Goal: Transaction & Acquisition: Purchase product/service

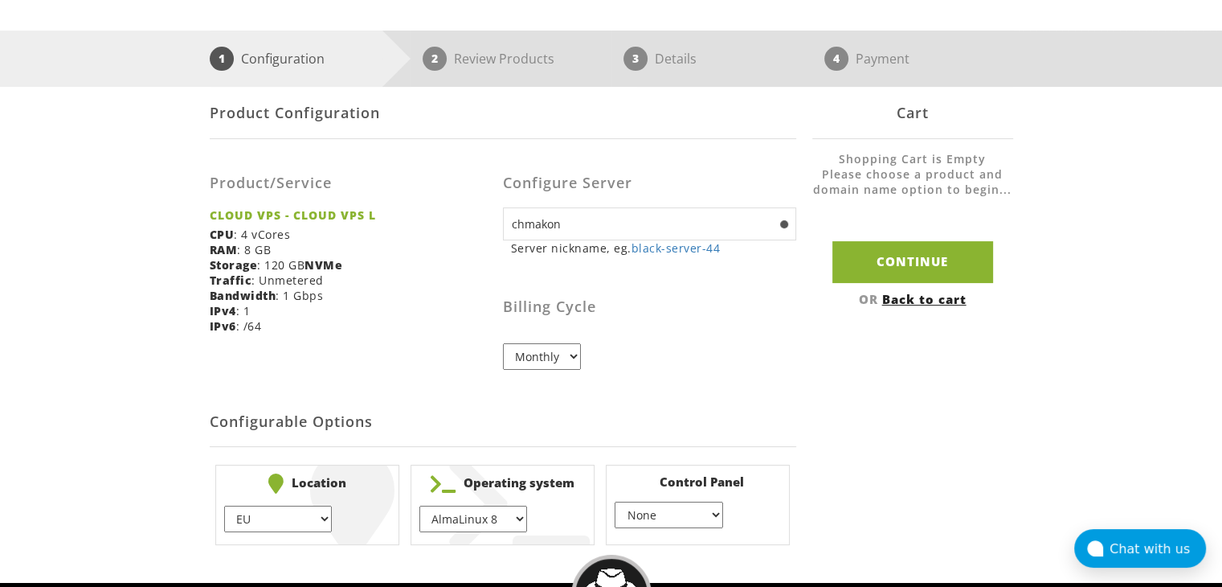
select select "1147"
click at [419, 505] on select "AlmaLinux 8 } AlmaLinux 9 } AlmaLinux 10 } Rocky Linux 8 } Rocky Linux 9 } Cent…" at bounding box center [473, 518] width 108 height 27
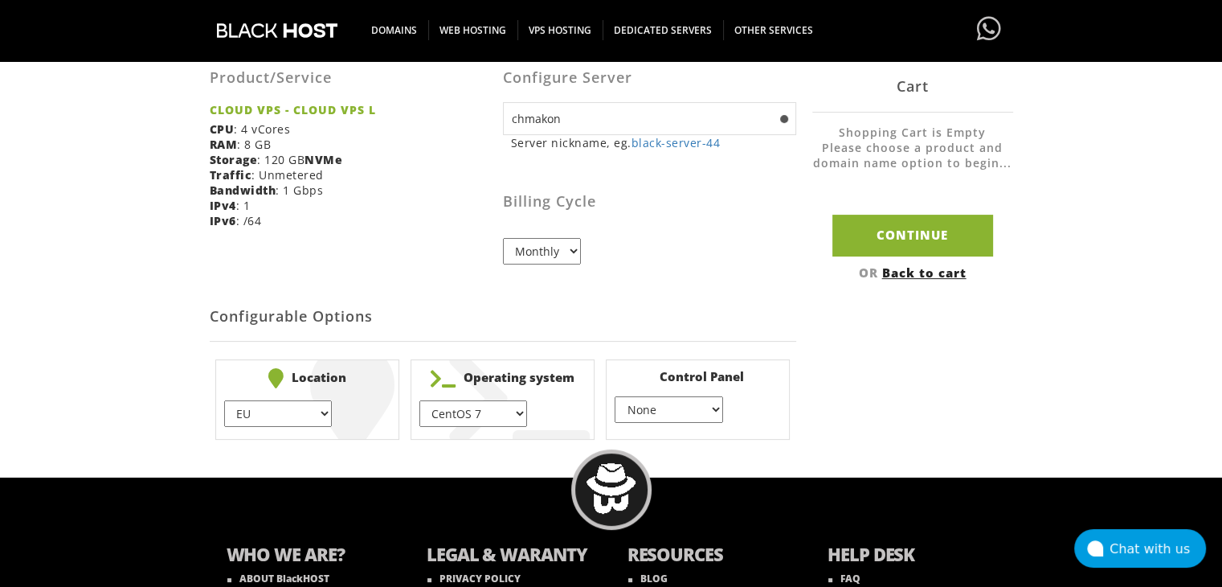
scroll to position [375, 0]
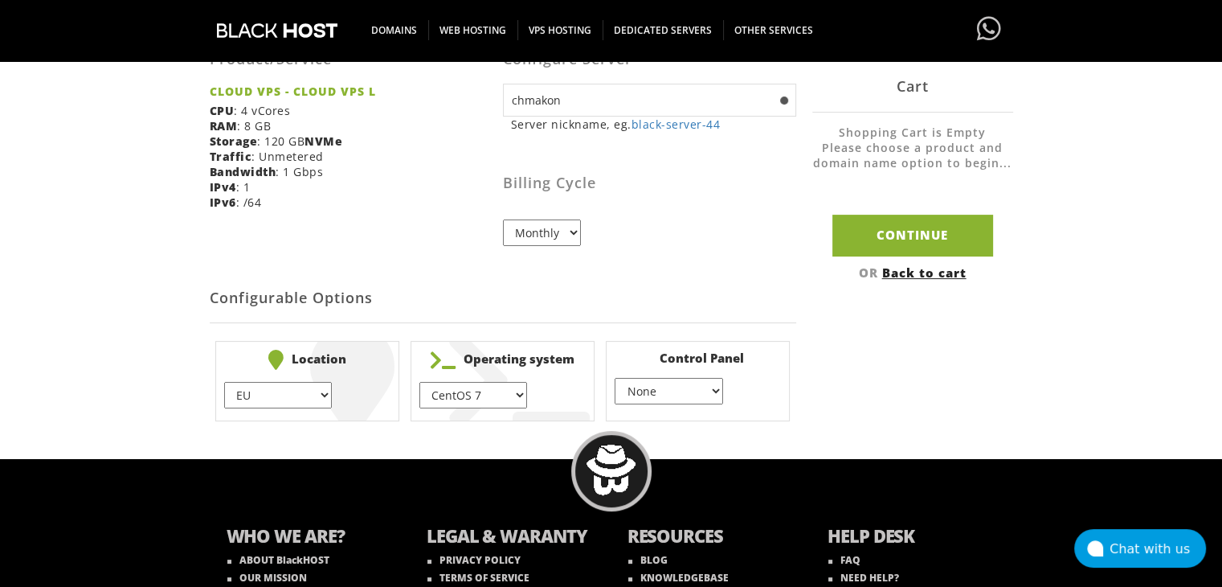
click at [323, 399] on select "EU } [GEOGRAPHIC_DATA] } [GEOGRAPHIC_DATA] } [GEOGRAPHIC_DATA] } [GEOGRAPHIC_DA…" at bounding box center [278, 395] width 108 height 27
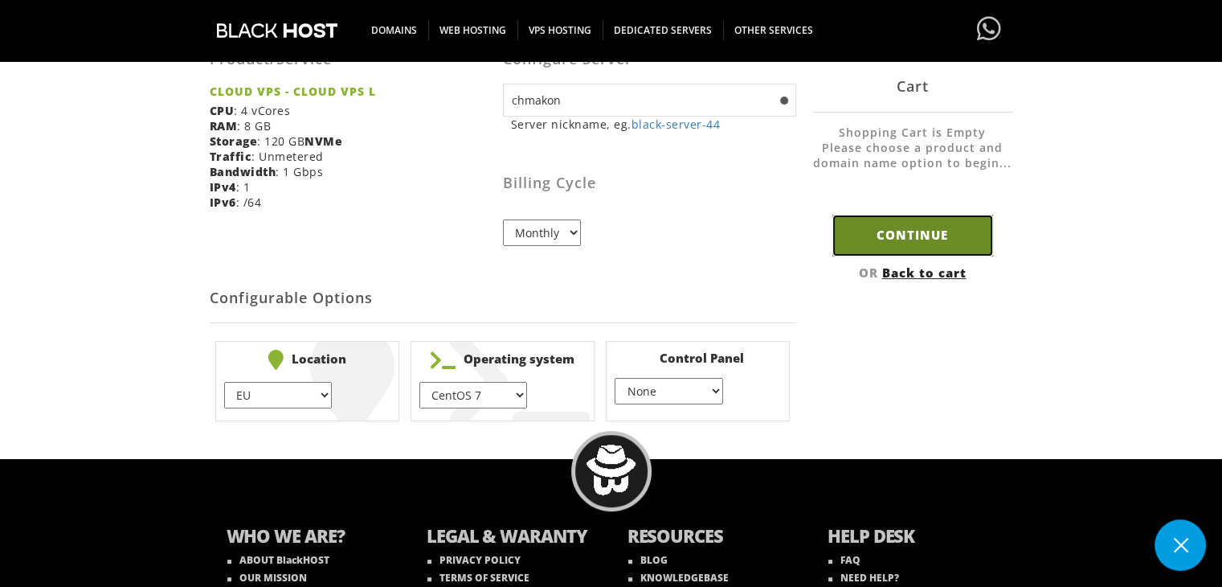
click at [882, 242] on input "Continue" at bounding box center [912, 235] width 161 height 41
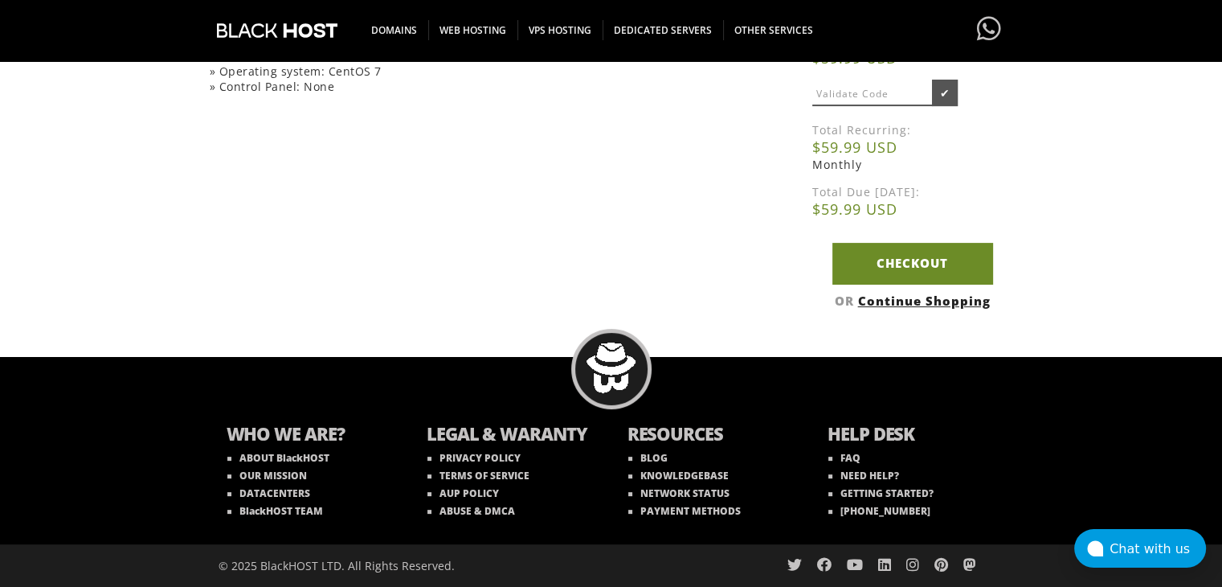
scroll to position [372, 0]
click at [912, 264] on link "Checkout" at bounding box center [912, 263] width 161 height 41
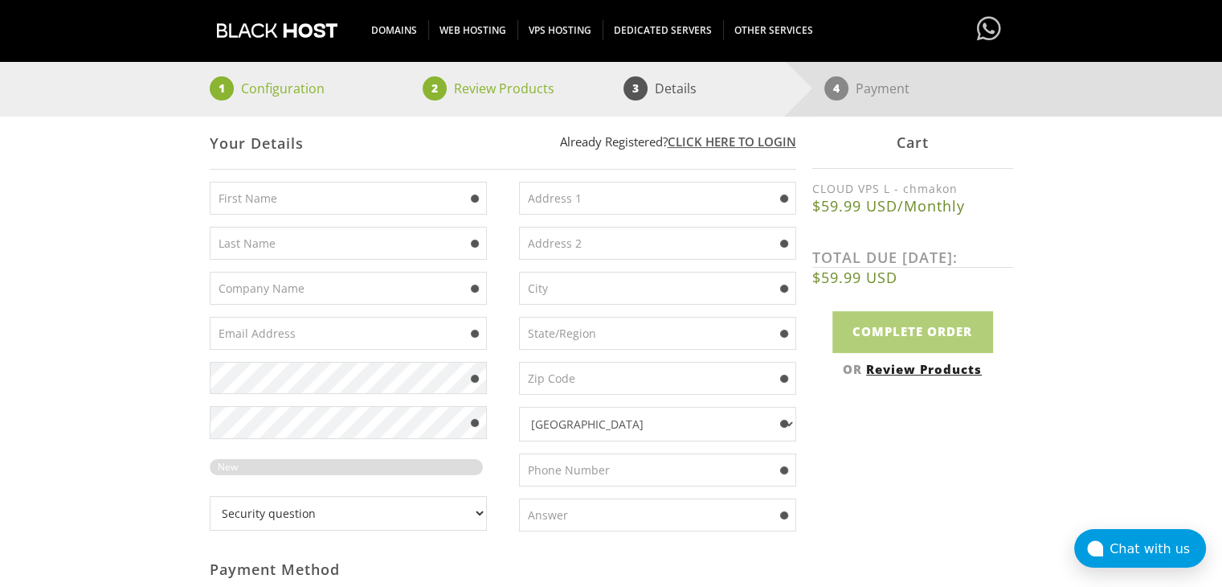
scroll to position [270, 0]
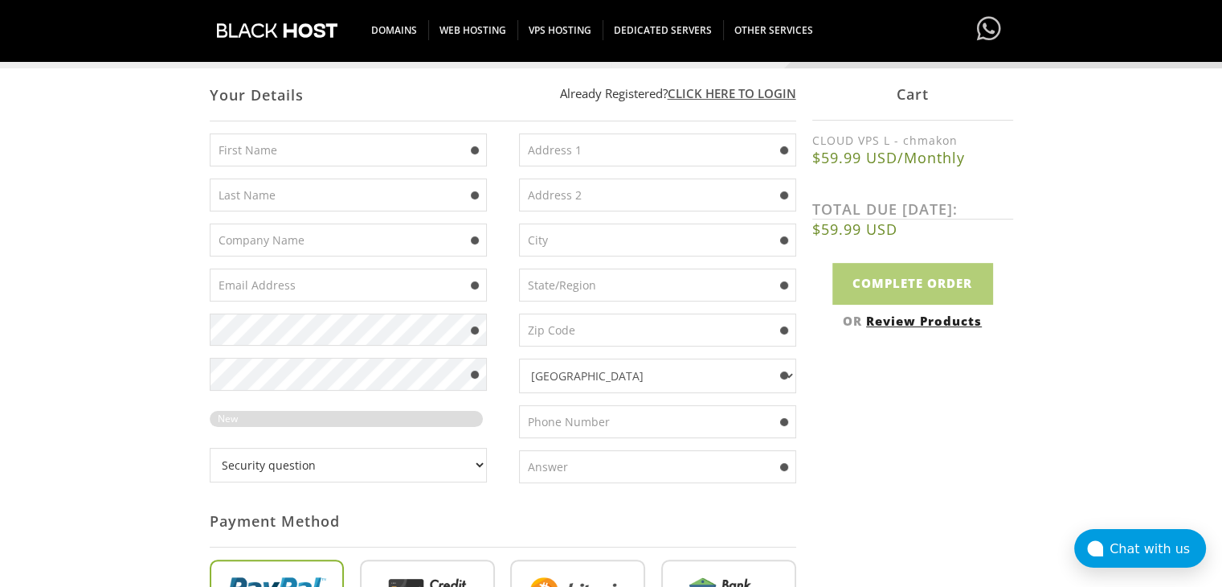
click at [354, 149] on input "text" at bounding box center [348, 149] width 277 height 33
click at [313, 153] on input "text" at bounding box center [348, 149] width 277 height 33
click at [414, 146] on input "text" at bounding box center [348, 149] width 277 height 33
click at [353, 225] on input "text" at bounding box center [348, 239] width 277 height 33
click at [571, 157] on input "text" at bounding box center [657, 149] width 277 height 33
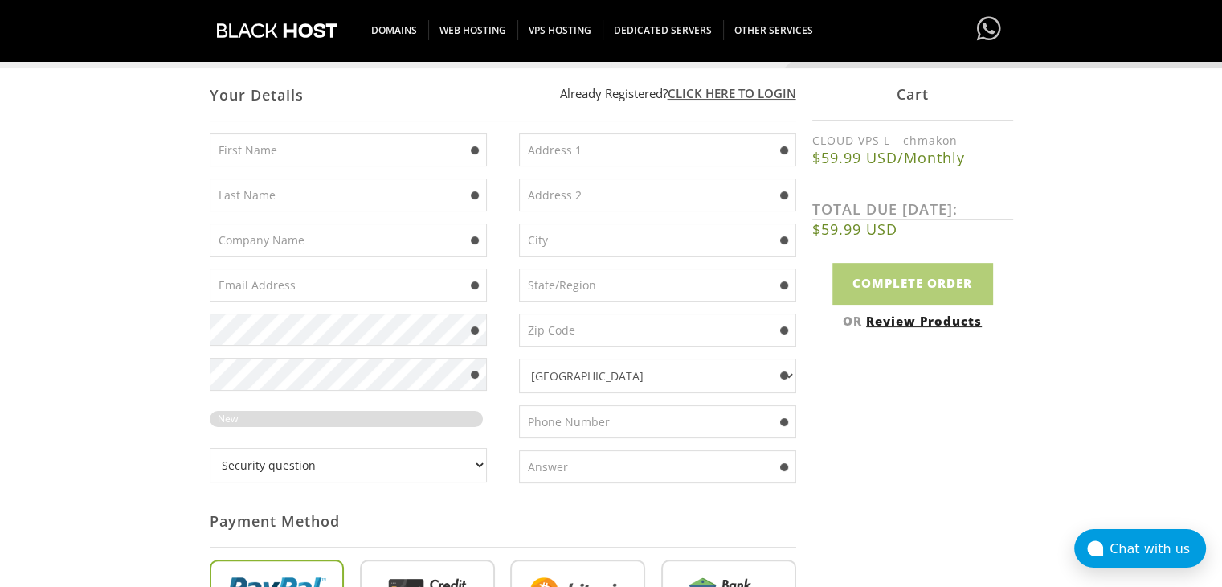
paste input "(405) 722-6757"
type input "(405) 722-6757"
drag, startPoint x: 587, startPoint y: 294, endPoint x: 547, endPoint y: 460, distance: 170.9
click at [547, 460] on div "(405) 722-6757 Afghanistan Aland Islands Albania Algeria American Samoa Andorra…" at bounding box center [649, 314] width 293 height 362
click at [566, 463] on input "text" at bounding box center [657, 466] width 277 height 33
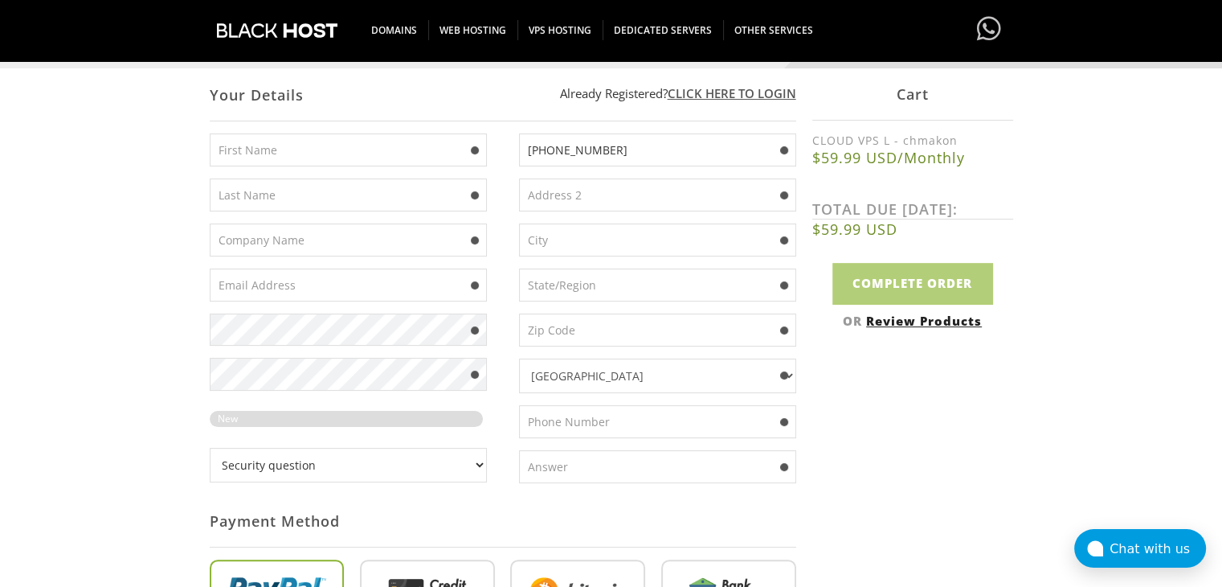
click at [583, 409] on input "text" at bounding box center [657, 421] width 277 height 33
click at [619, 155] on input "(405) 722-6757" at bounding box center [657, 149] width 277 height 33
click at [618, 418] on input "text" at bounding box center [657, 421] width 277 height 33
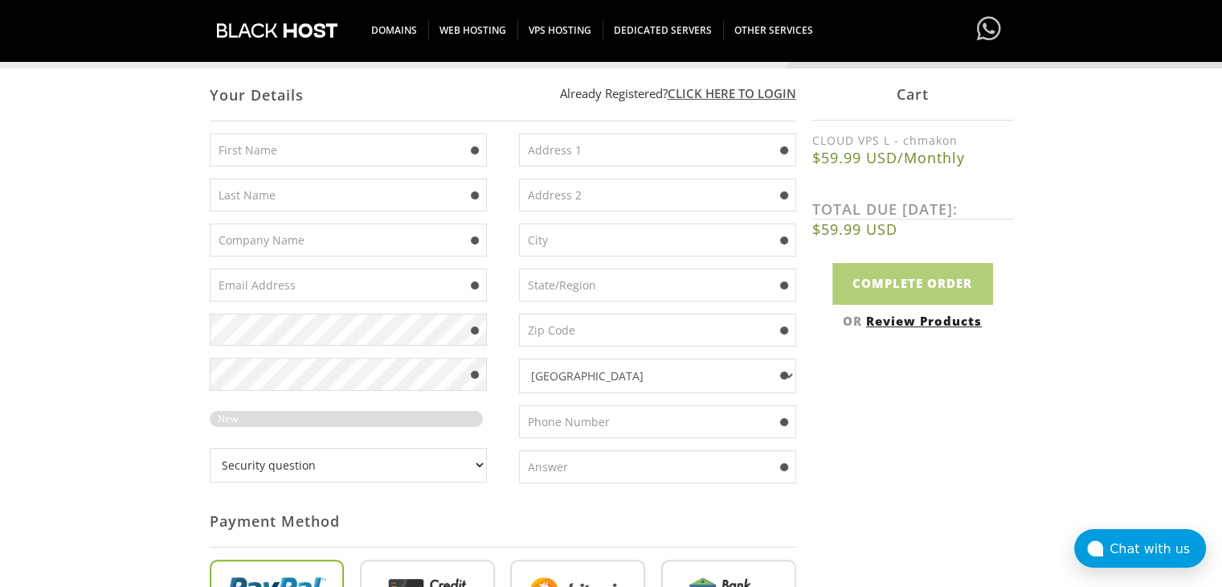
paste input "(405) 722-6757"
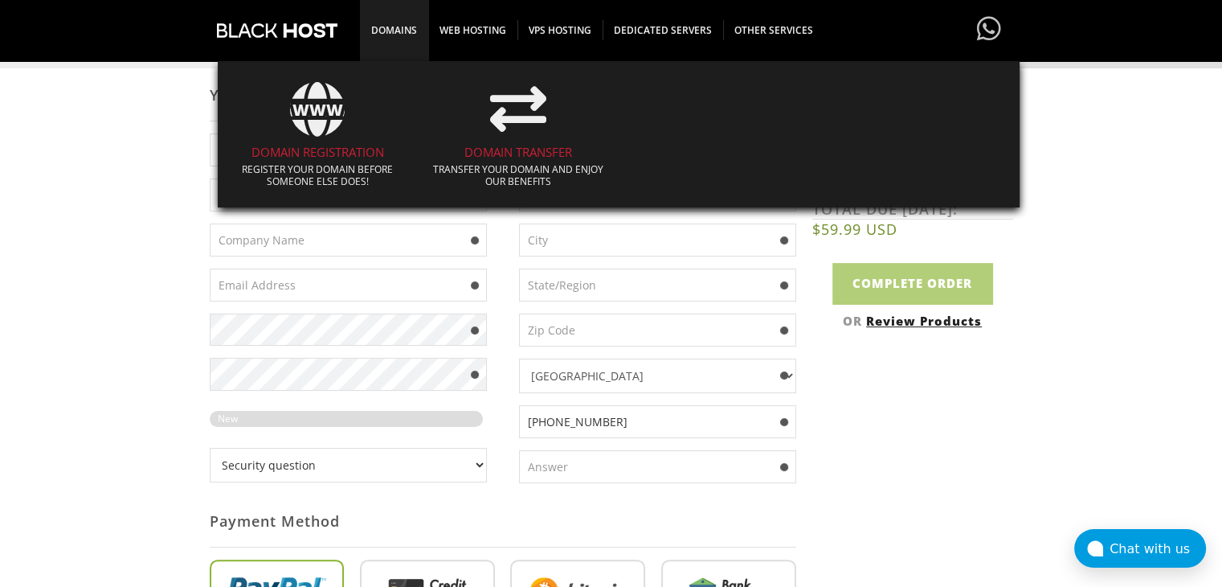
type input "(405) 722-6757"
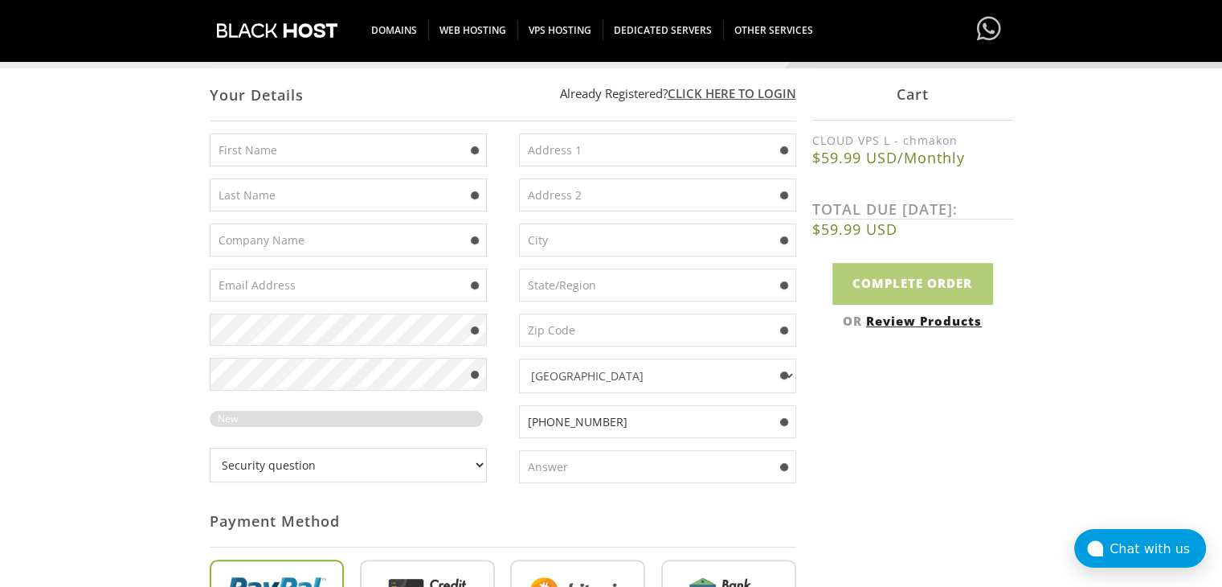
click at [563, 243] on input "text" at bounding box center [657, 239] width 277 height 33
paste input "7610 NW 6th St"
type input "7610 NW 6th St"
click at [575, 293] on input "text" at bounding box center [657, 284] width 277 height 33
click at [607, 149] on input "text" at bounding box center [657, 149] width 277 height 33
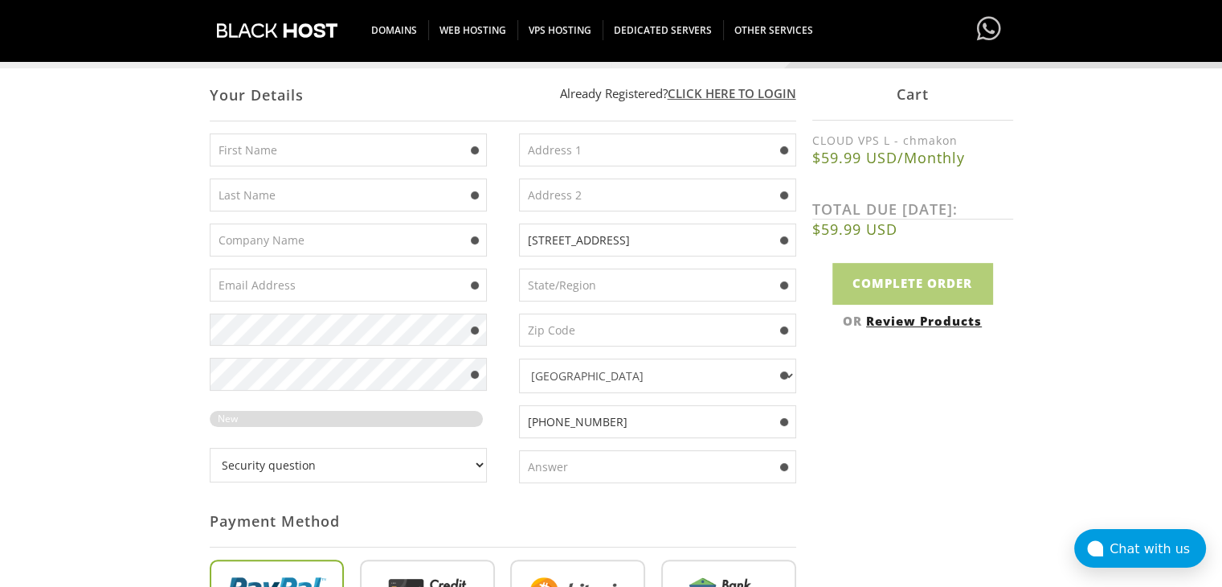
paste input "7610 NW 6th St"
type input "7610 NW 6th St"
click at [581, 273] on input "text" at bounding box center [657, 284] width 277 height 33
type input "o"
paste input "Oklahoma City"
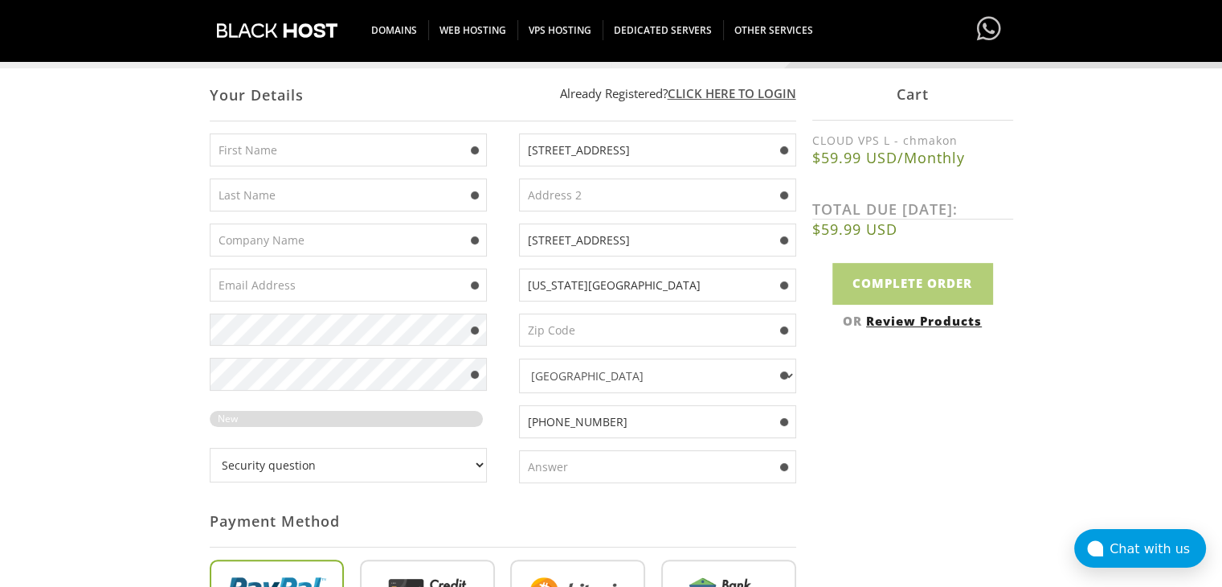
type input "Oklahoma City"
click at [587, 239] on input "7610 NW 6th St" at bounding box center [657, 239] width 277 height 33
click at [587, 239] on input "text" at bounding box center [657, 239] width 277 height 33
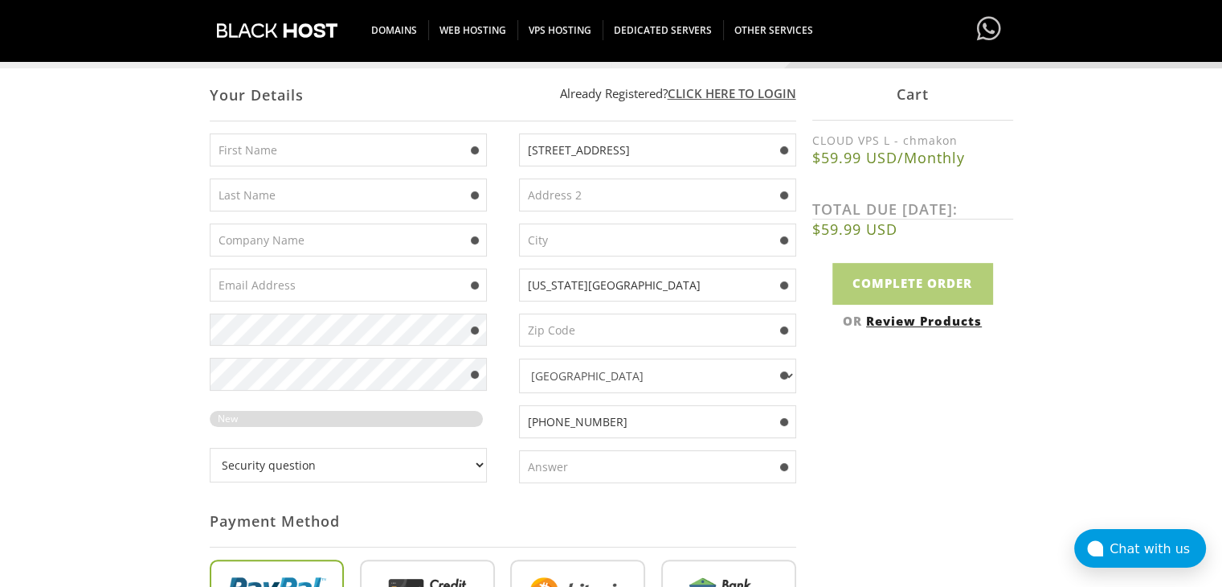
paste input "Oklahoma City"
type input "Oklahoma City"
drag, startPoint x: 635, startPoint y: 288, endPoint x: 579, endPoint y: 293, distance: 55.7
click at [579, 293] on input "Oklahoma City" at bounding box center [657, 284] width 277 height 33
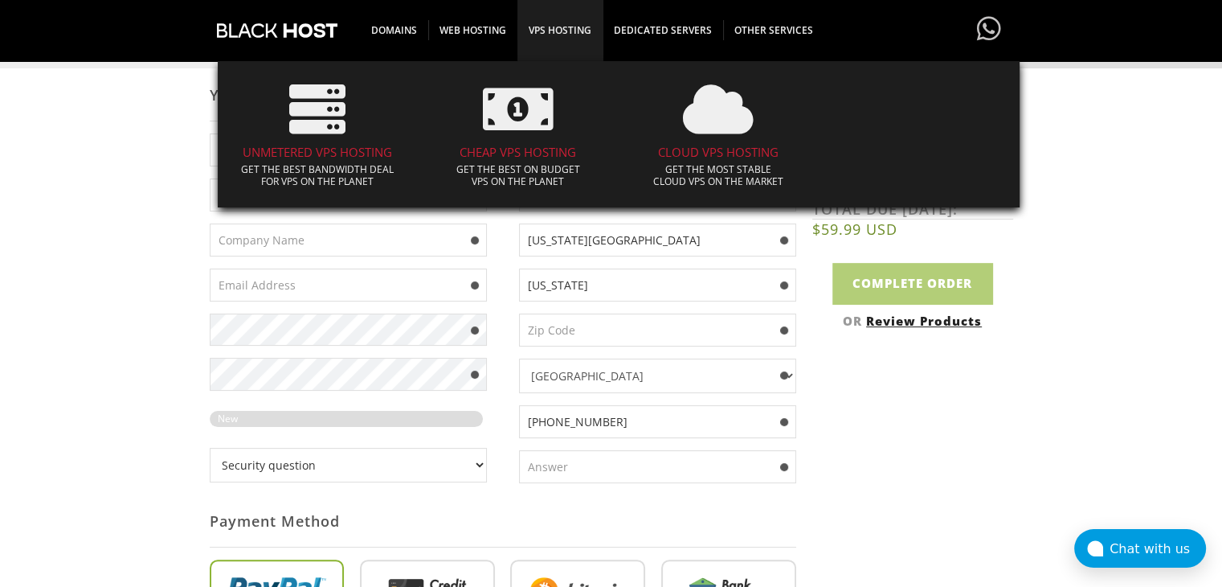
type input "Oklahoma"
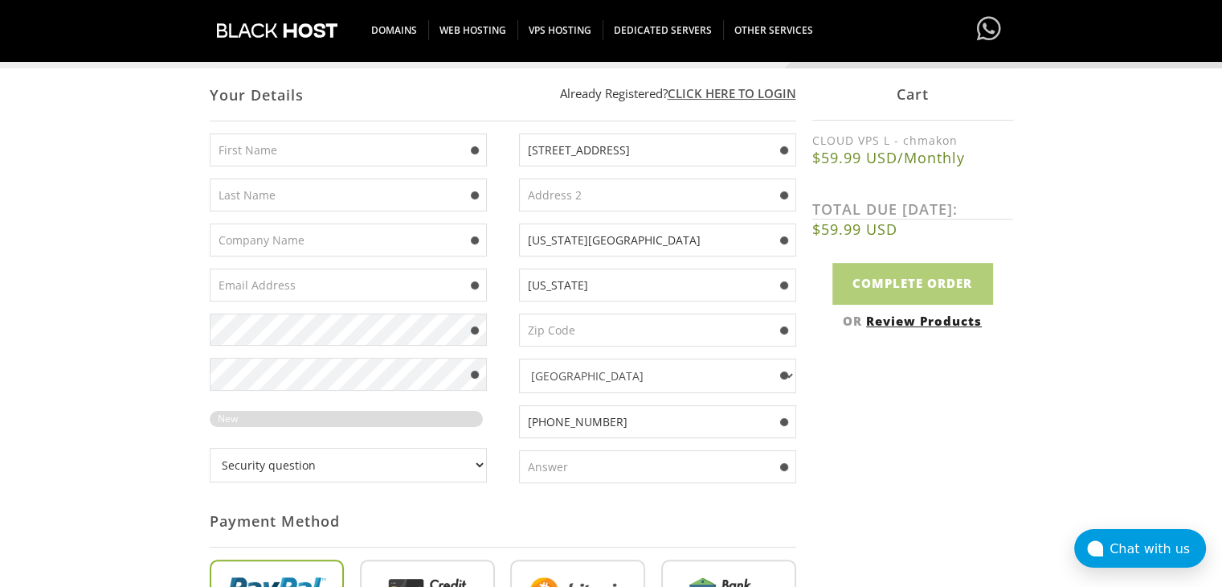
click at [585, 330] on input "text" at bounding box center [657, 329] width 277 height 33
paste input "73127"
type input "73127"
click at [313, 275] on input "text" at bounding box center [348, 284] width 277 height 33
paste input "lm3assbn@yopmail.com"
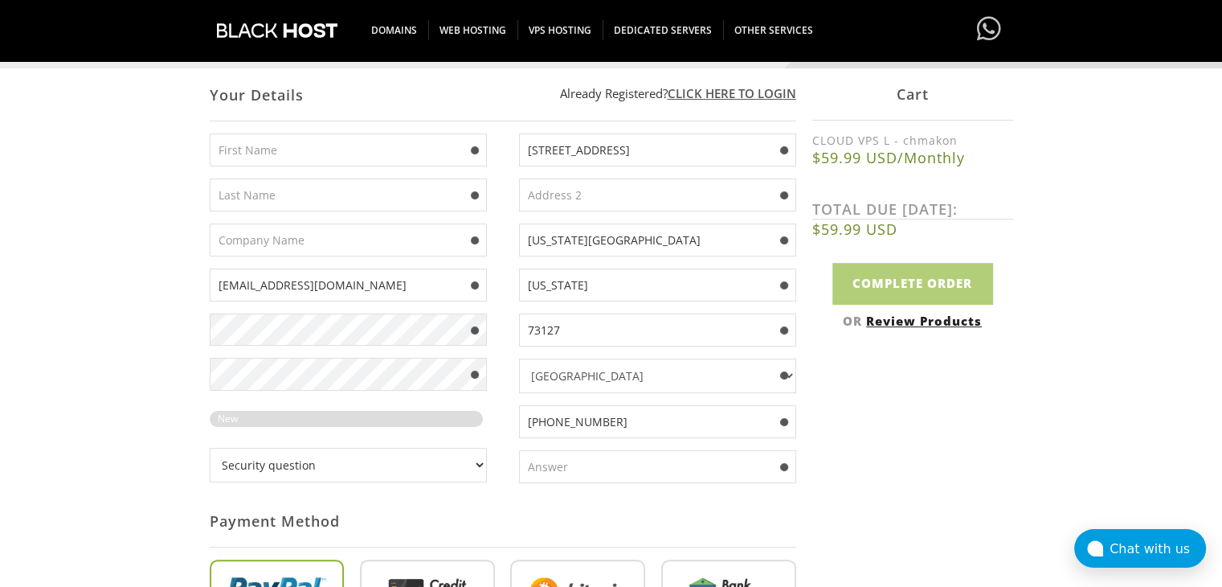
type input "lm3assbn@yopmail.com"
click at [296, 252] on input "text" at bounding box center [348, 239] width 277 height 33
drag, startPoint x: 309, startPoint y: 167, endPoint x: 329, endPoint y: 153, distance: 25.0
click at [329, 153] on div "lm3assbn@yopmail.com New Password Rating: 0%" at bounding box center [356, 313] width 293 height 361
click at [329, 153] on input "text" at bounding box center [348, 149] width 277 height 33
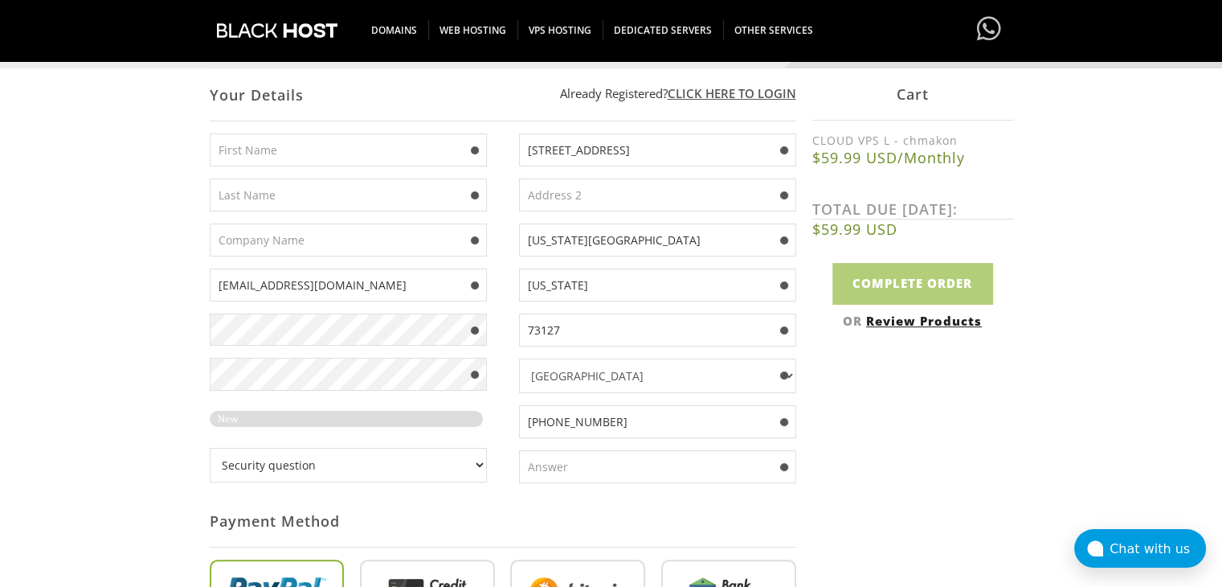
paste input "OLUSOLA AWE"
drag, startPoint x: 362, startPoint y: 158, endPoint x: 273, endPoint y: 152, distance: 88.6
click at [273, 152] on input "OLUSOLA AWE" at bounding box center [348, 149] width 277 height 33
type input "OLUSOLA"
click at [299, 190] on input "text" at bounding box center [348, 194] width 277 height 33
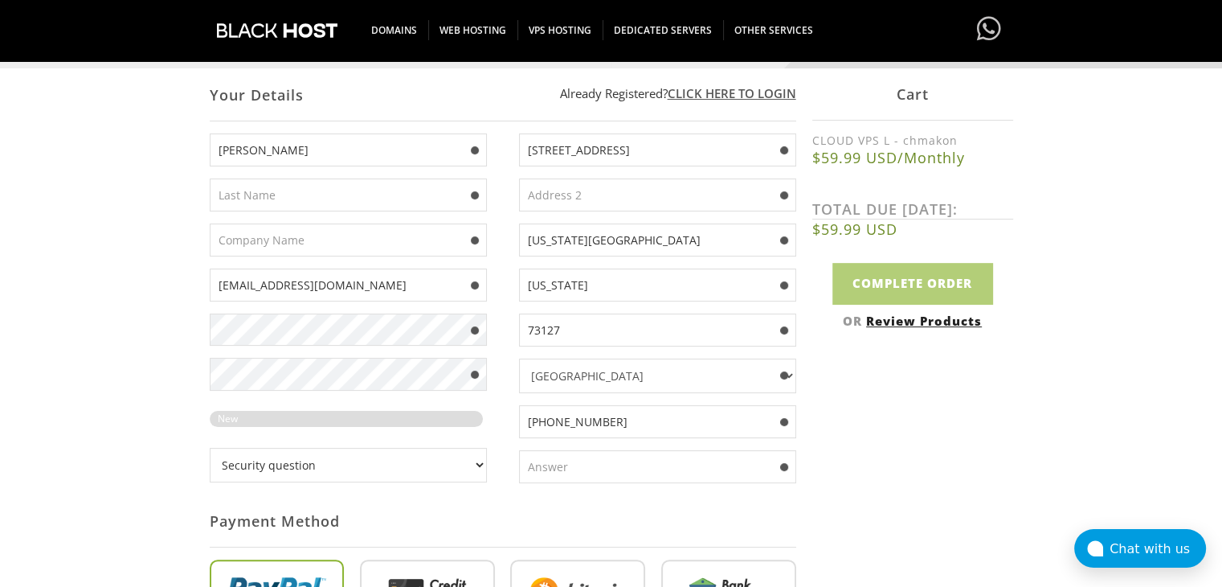
paste input "AWE"
type input "AWE"
drag, startPoint x: 243, startPoint y: 396, endPoint x: 252, endPoint y: 391, distance: 10.8
click at [243, 396] on div "OLUSOLA AWE lm3assbn@yopmail.com New Password Rating: 95%" at bounding box center [356, 313] width 293 height 361
click at [553, 476] on input "text" at bounding box center [657, 466] width 277 height 33
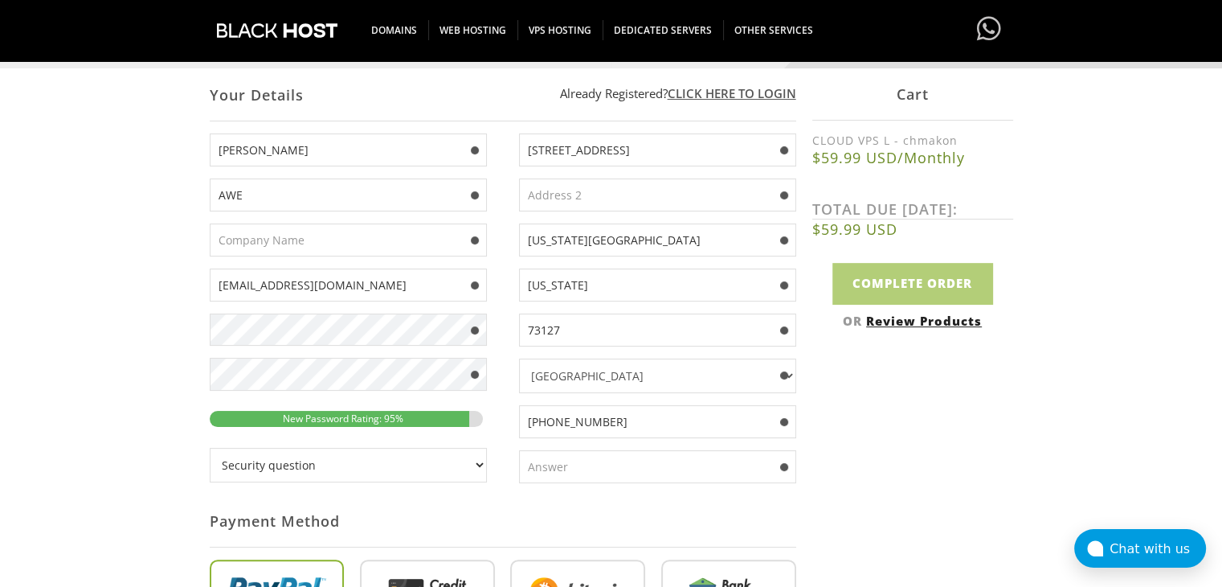
click at [343, 467] on select "Security question What's your favorite color? What is the first name of the per…" at bounding box center [348, 465] width 277 height 35
select select "1"
click at [210, 448] on select "Security question What's your favorite color? What is the first name of the per…" at bounding box center [348, 465] width 277 height 35
click at [579, 459] on input "text" at bounding box center [657, 466] width 277 height 33
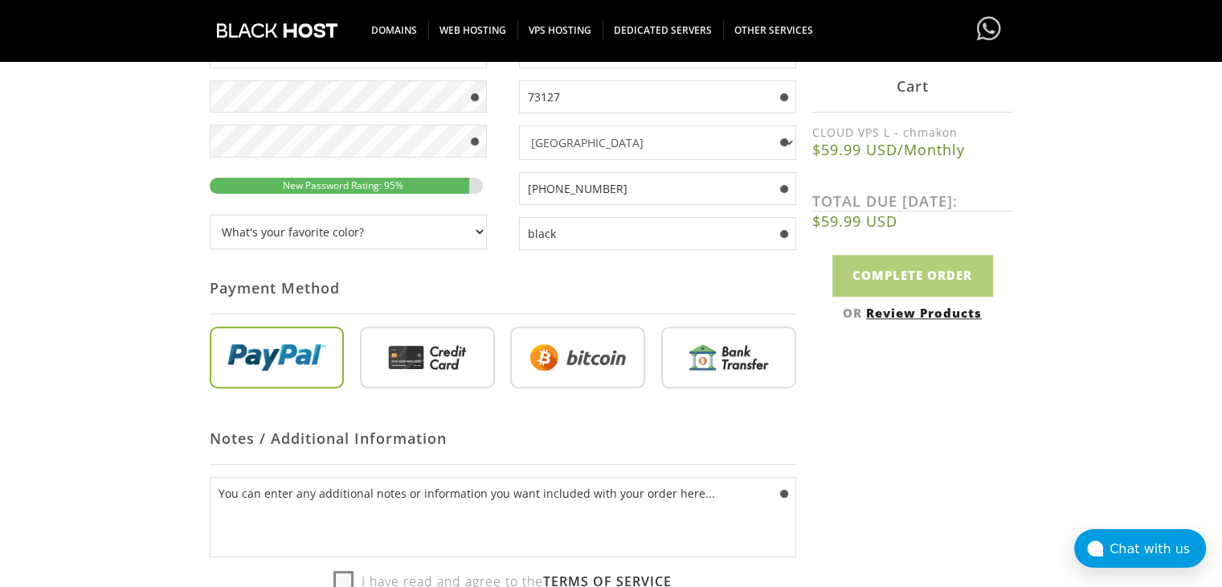
scroll to position [507, 0]
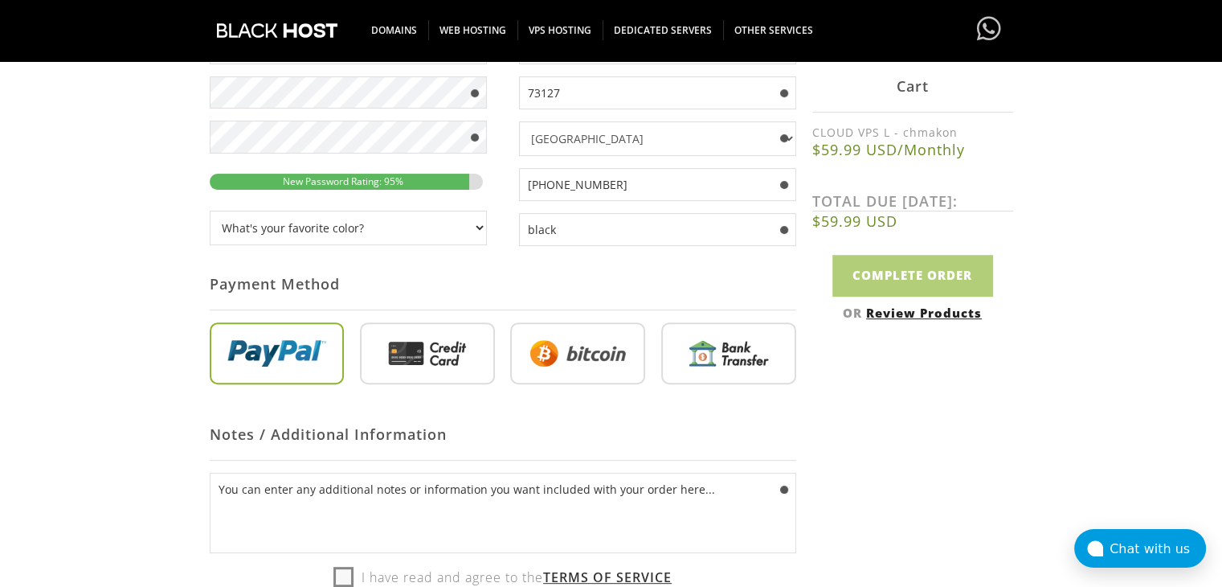
type input "black"
click at [429, 342] on input "radio" at bounding box center [427, 356] width 135 height 63
radio input "true"
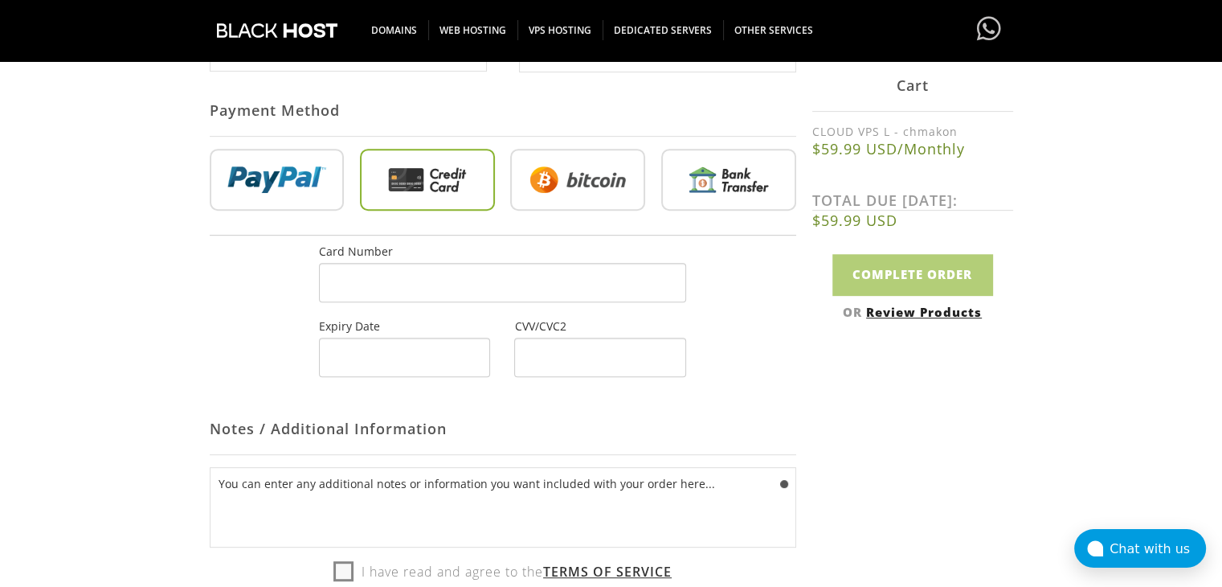
scroll to position [700, 0]
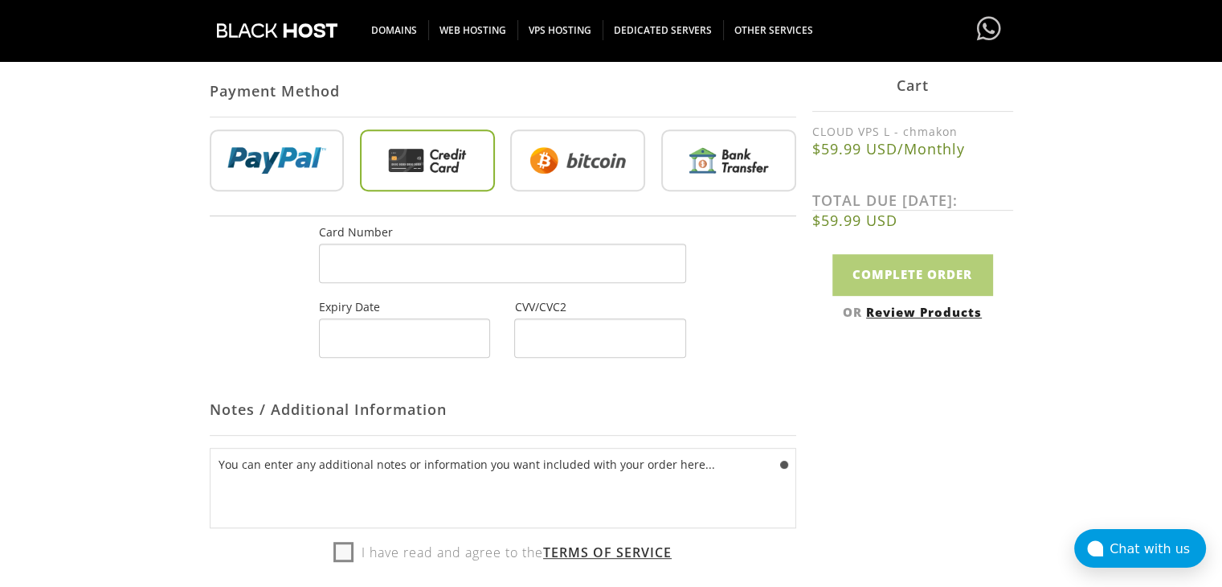
click at [345, 547] on label "I have read and agree to the Terms of Service" at bounding box center [502, 552] width 338 height 24
checkbox input "true"
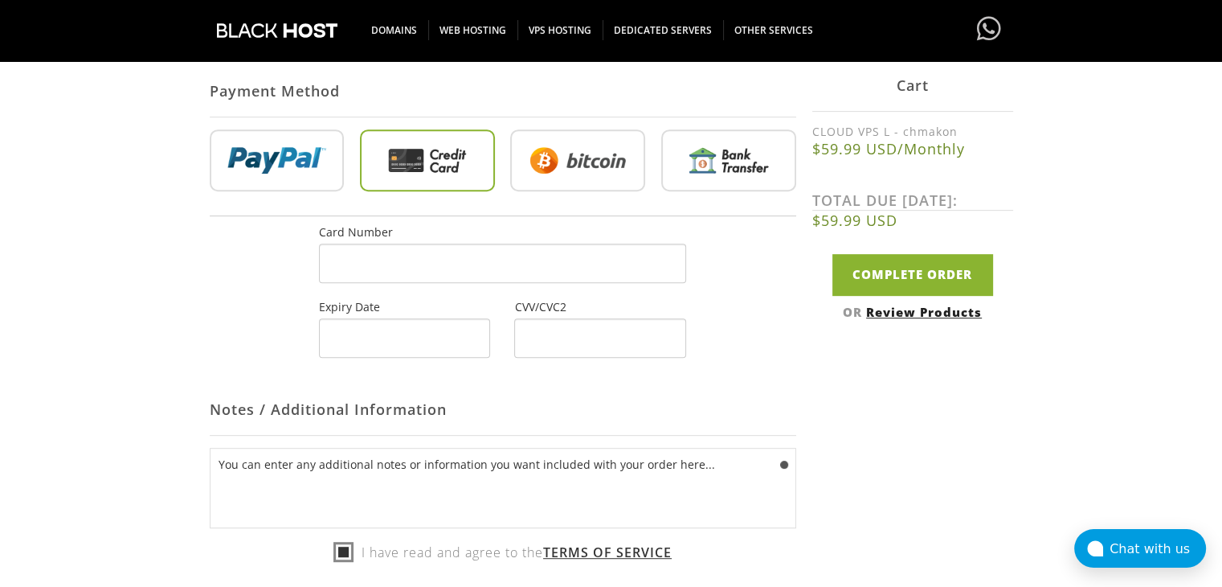
drag, startPoint x: 403, startPoint y: 234, endPoint x: 395, endPoint y: 260, distance: 26.7
click at [62, 8] on body "CAD CHF EUR GBP JPY MKD RUB USD Don't have an account? REGISTER Customer Login …" at bounding box center [611, 102] width 1222 height 1589
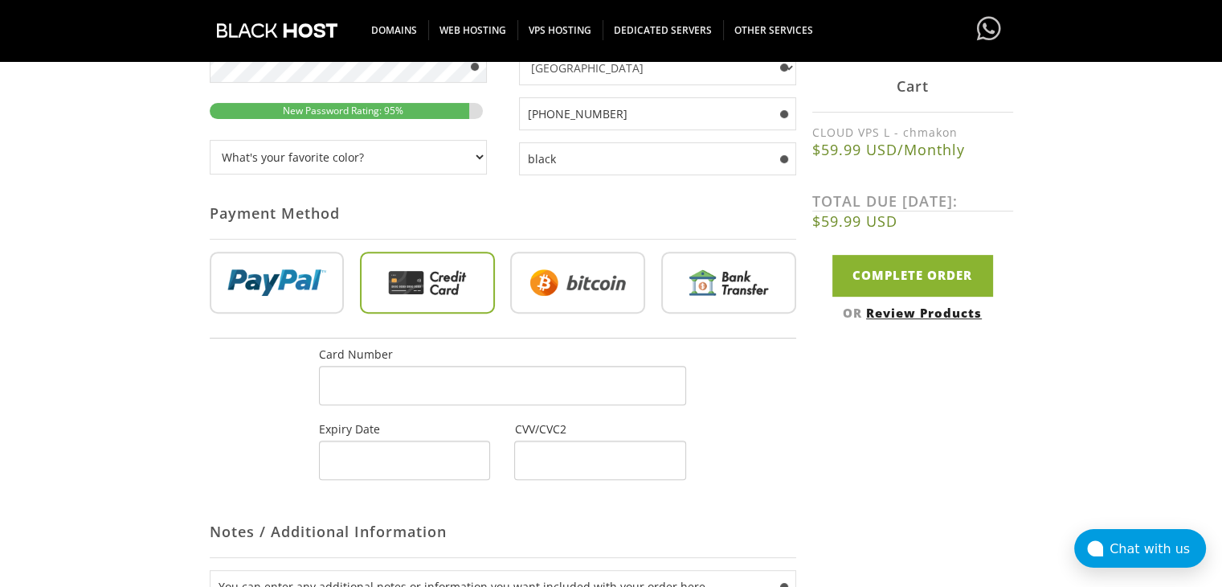
scroll to position [603, 0]
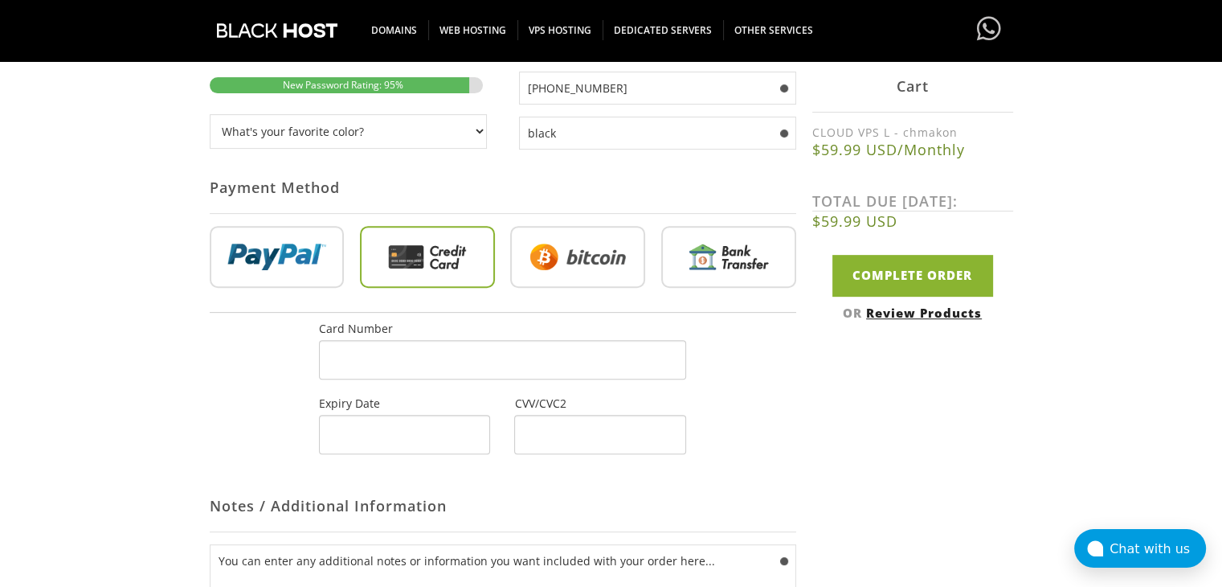
click at [384, 441] on div at bounding box center [404, 434] width 171 height 39
drag, startPoint x: 502, startPoint y: 442, endPoint x: 554, endPoint y: 442, distance: 51.4
click at [554, 442] on div "CVV/CVC2" at bounding box center [599, 424] width 195 height 59
click at [554, 442] on div at bounding box center [599, 434] width 171 height 39
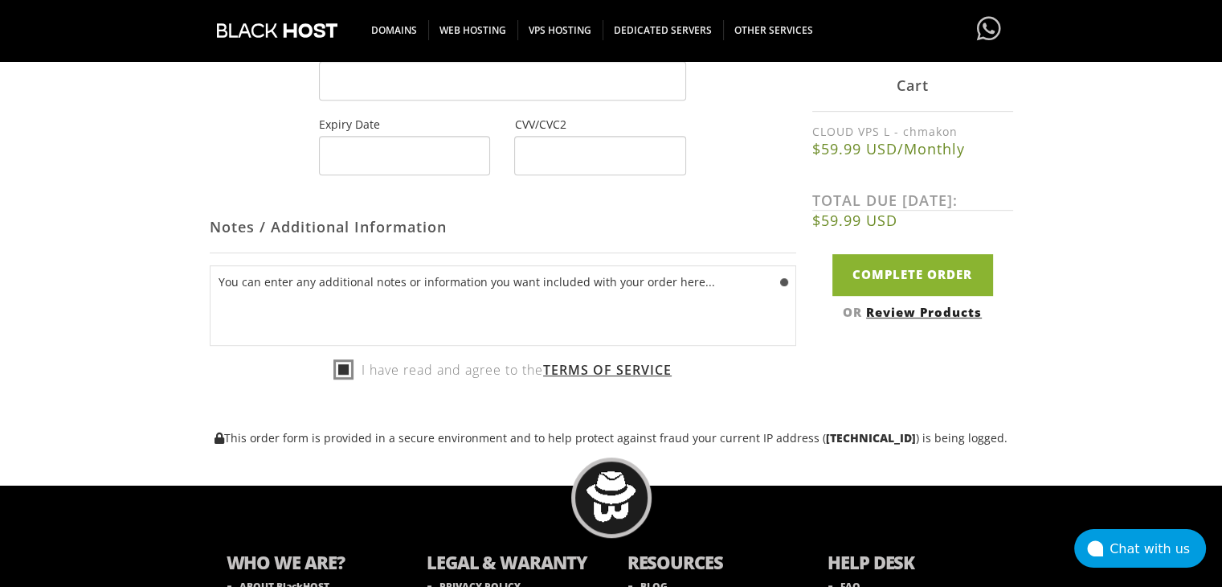
scroll to position [890, 0]
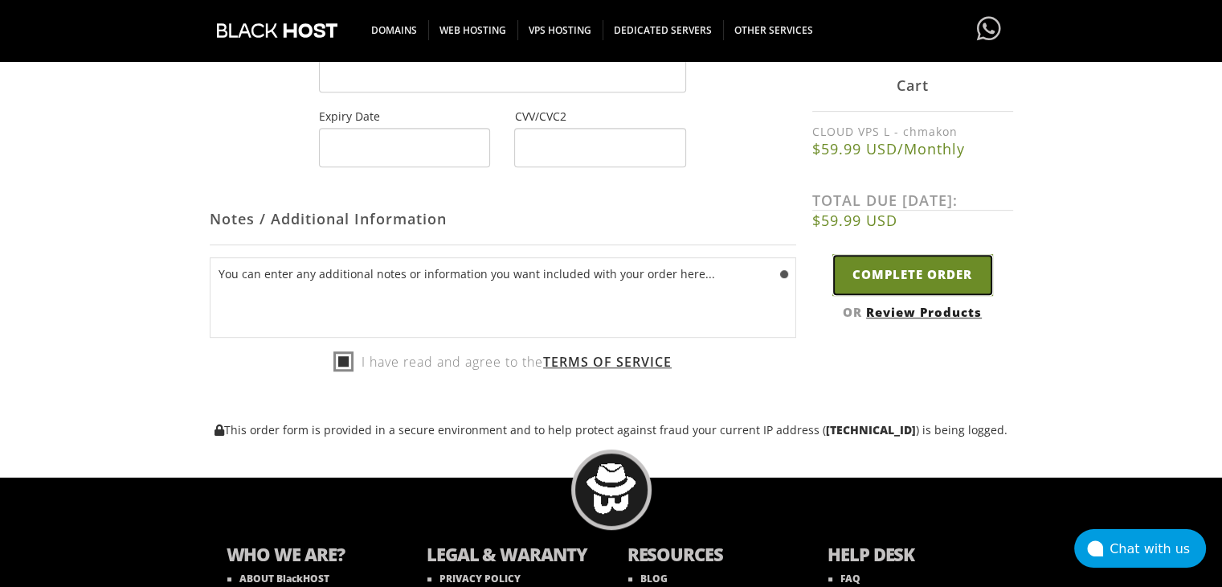
click at [914, 296] on input "Complete Order" at bounding box center [912, 275] width 161 height 41
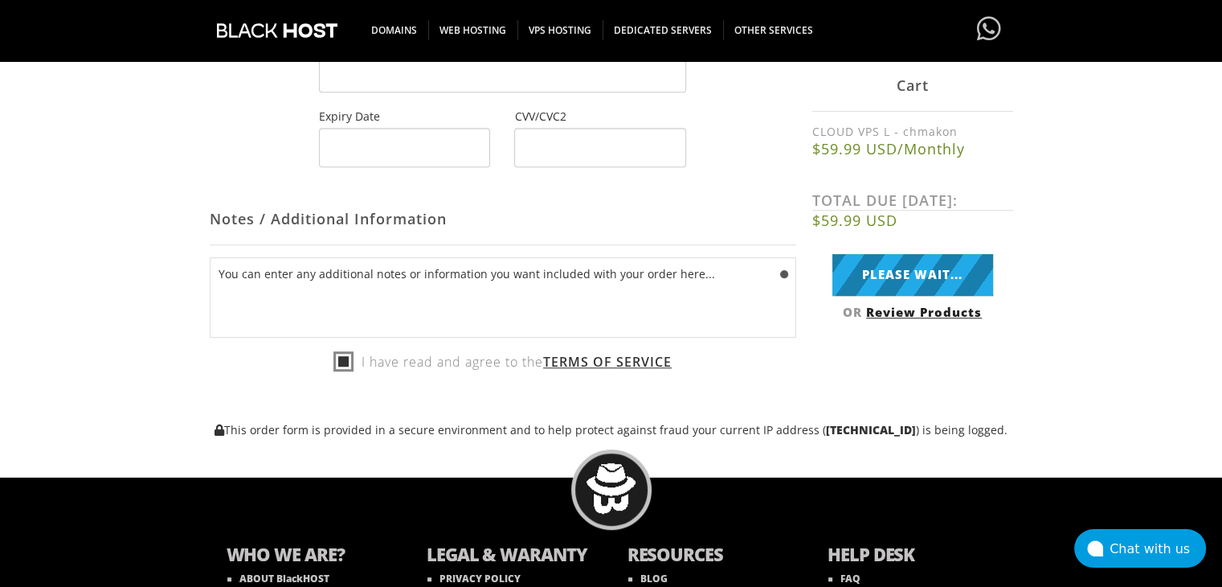
click at [826, 437] on strong "2600:1700:85d0:1510:e02a:4144:3c22:e9e8" at bounding box center [871, 429] width 90 height 15
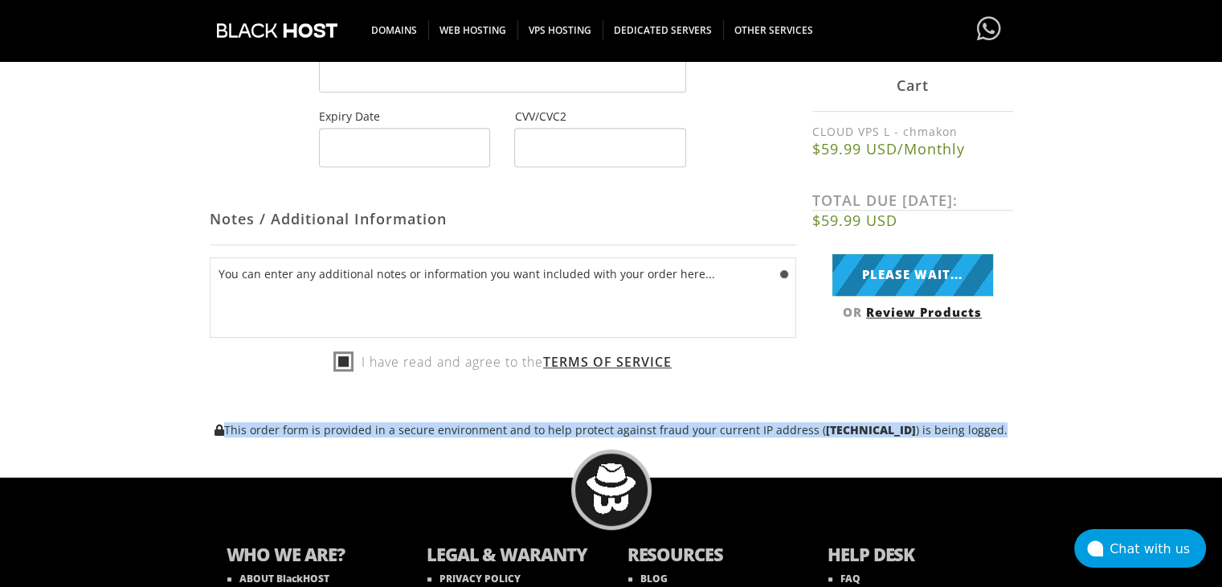
type input "Complete Order"
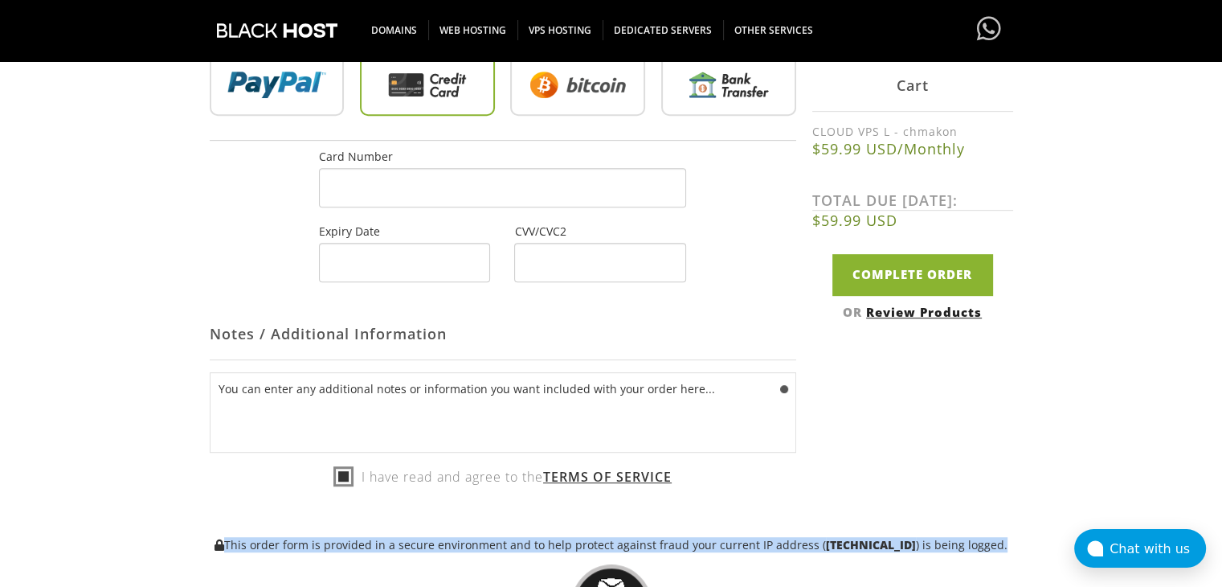
click at [540, 444] on div "Not Yet Registered? Click here to signup... Login Login Already Registered? Cli…" at bounding box center [612, 29] width 804 height 1046
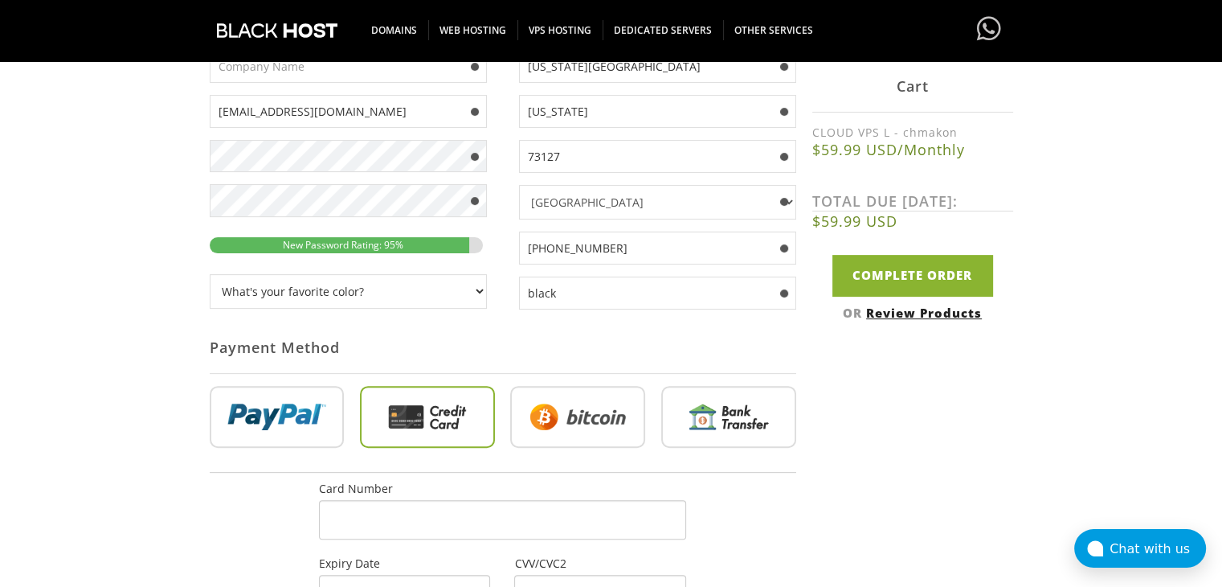
click at [540, 444] on div "OLUSOLA AWE lm3assbn@yopmail.com" at bounding box center [503, 394] width 587 height 869
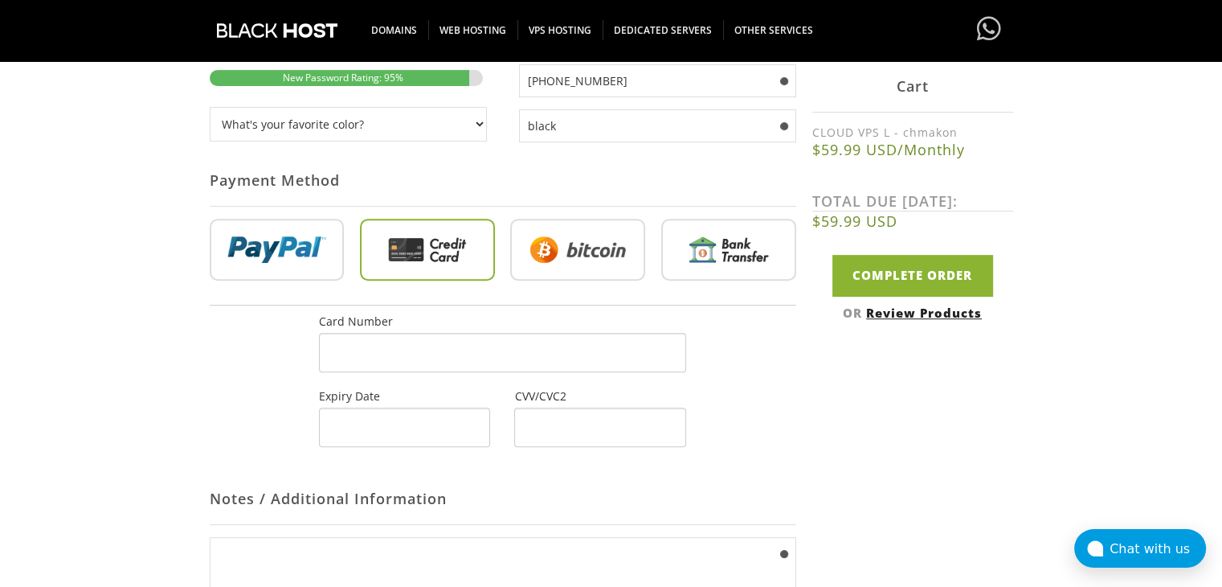
scroll to position [669, 0]
type textarea "You can enter any additional notes or information you want included with your o…"
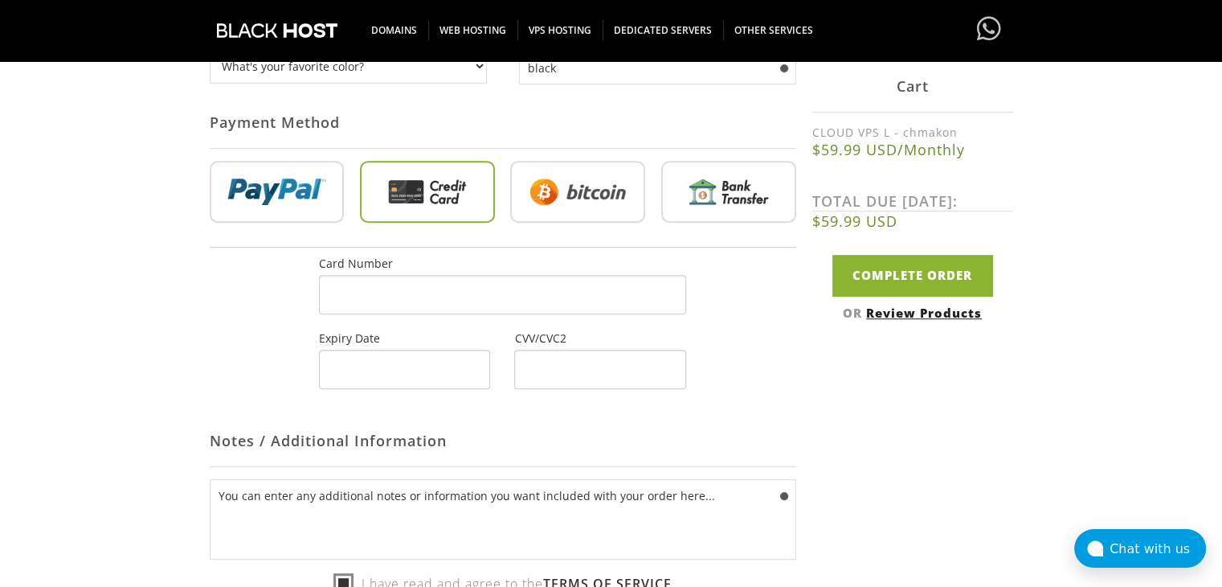
scroll to position [611, 0]
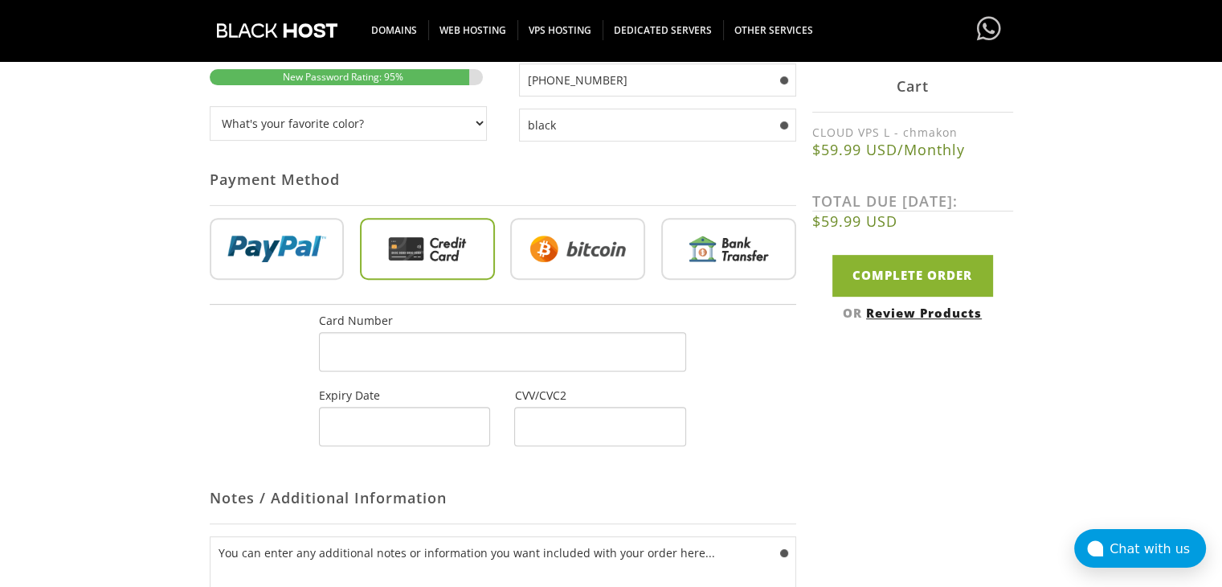
click at [587, 416] on div at bounding box center [599, 426] width 171 height 39
click at [52, 13] on body "CAD CHF EUR GBP JPY MKD RUB USD Don't have an account? REGISTER Customer Login …" at bounding box center [611, 191] width 1222 height 1589
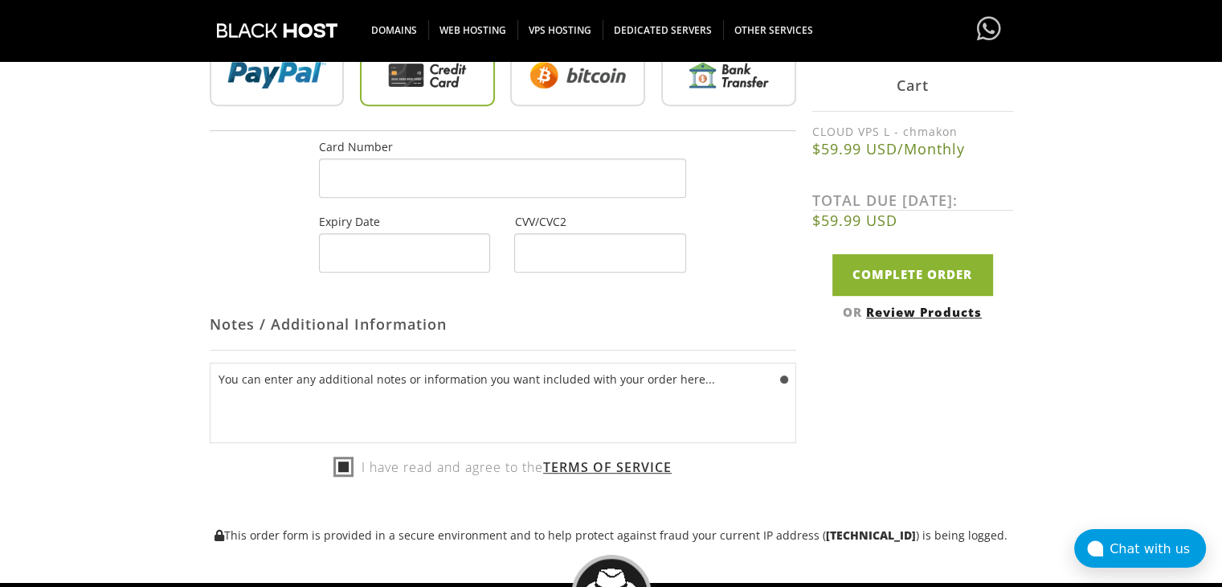
scroll to position [786, 0]
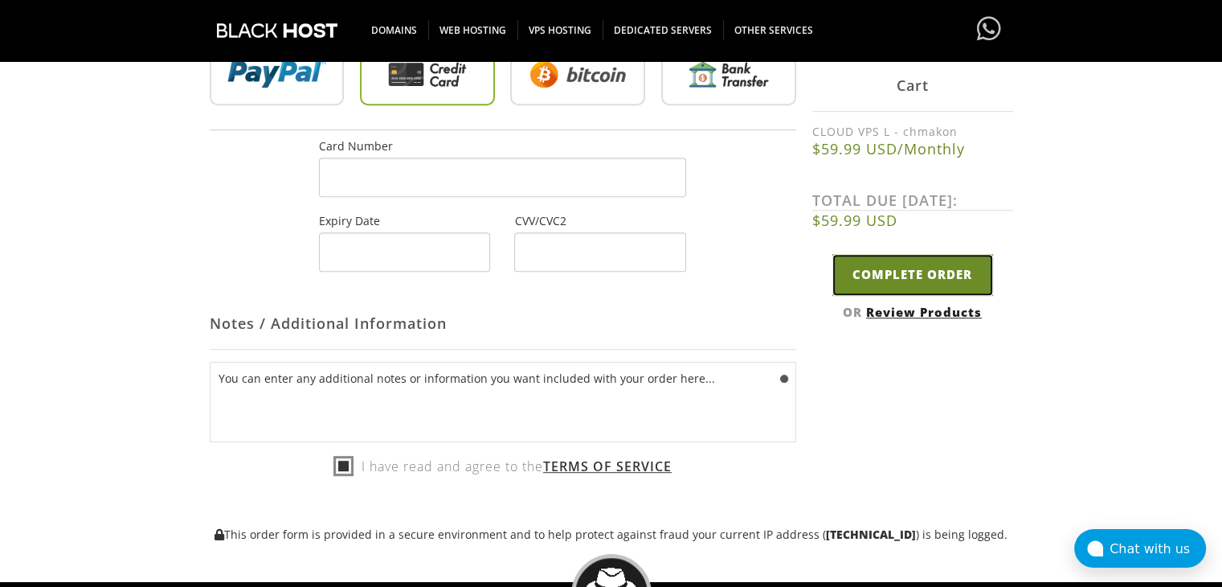
click at [920, 283] on input "Complete Order" at bounding box center [912, 275] width 161 height 41
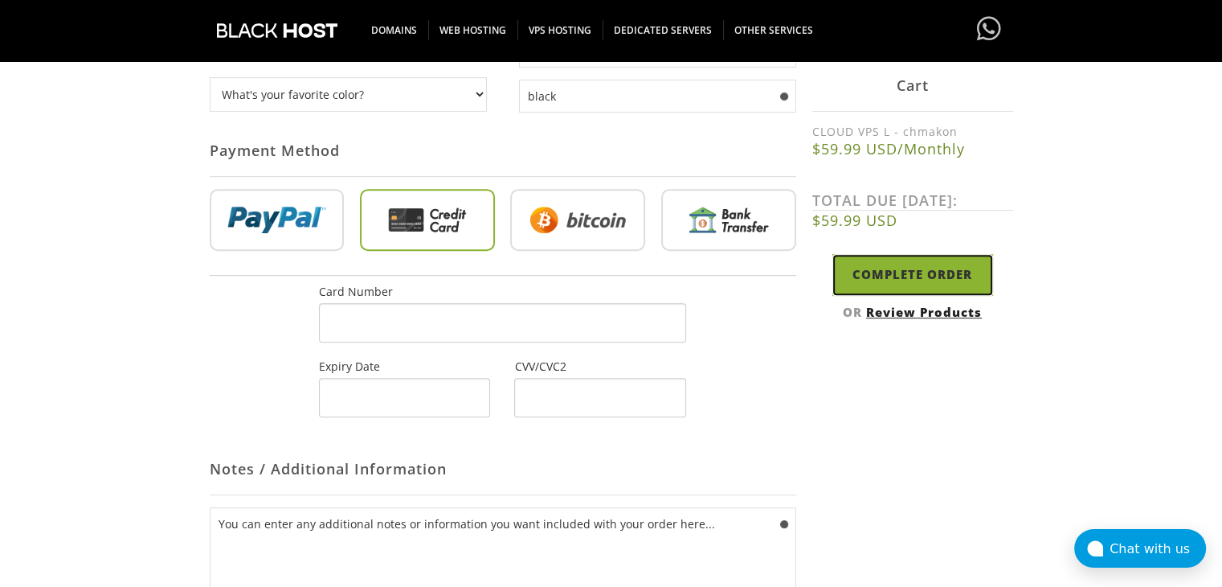
scroll to position [697, 0]
click at [473, 332] on div at bounding box center [502, 322] width 367 height 39
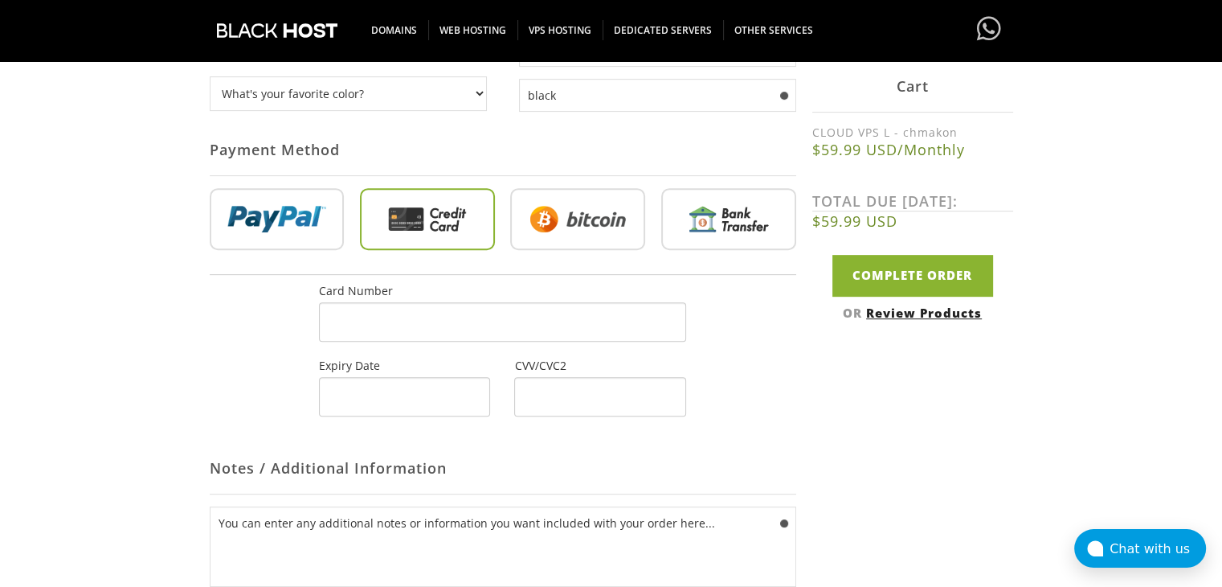
click at [596, 412] on div at bounding box center [599, 396] width 171 height 39
click at [594, 406] on div at bounding box center [599, 396] width 171 height 39
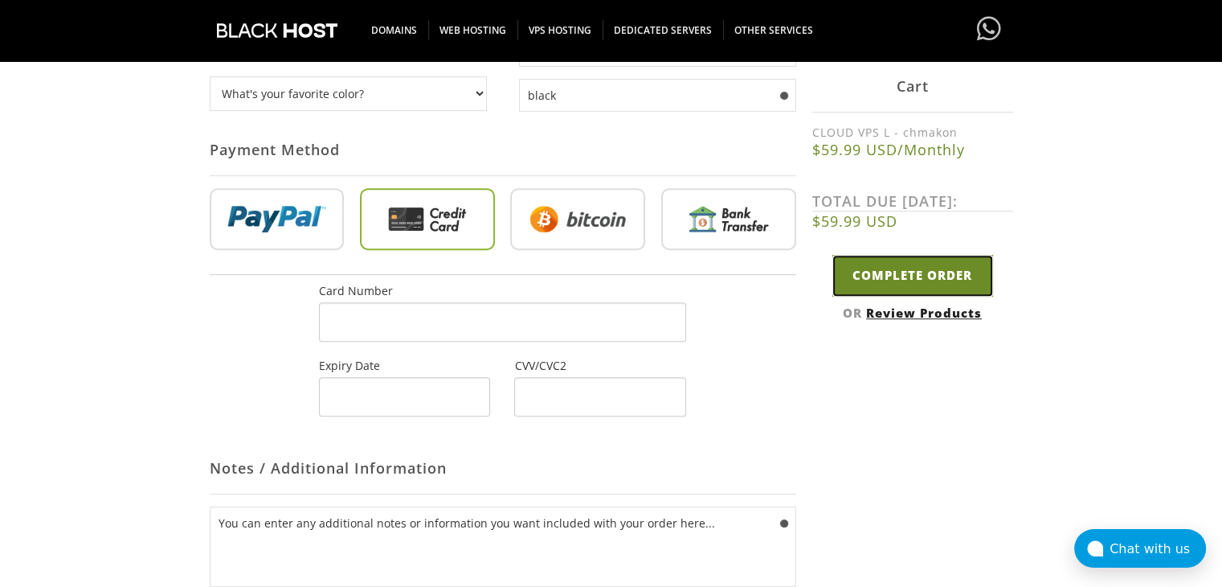
click at [904, 284] on input "Complete Order" at bounding box center [912, 275] width 161 height 41
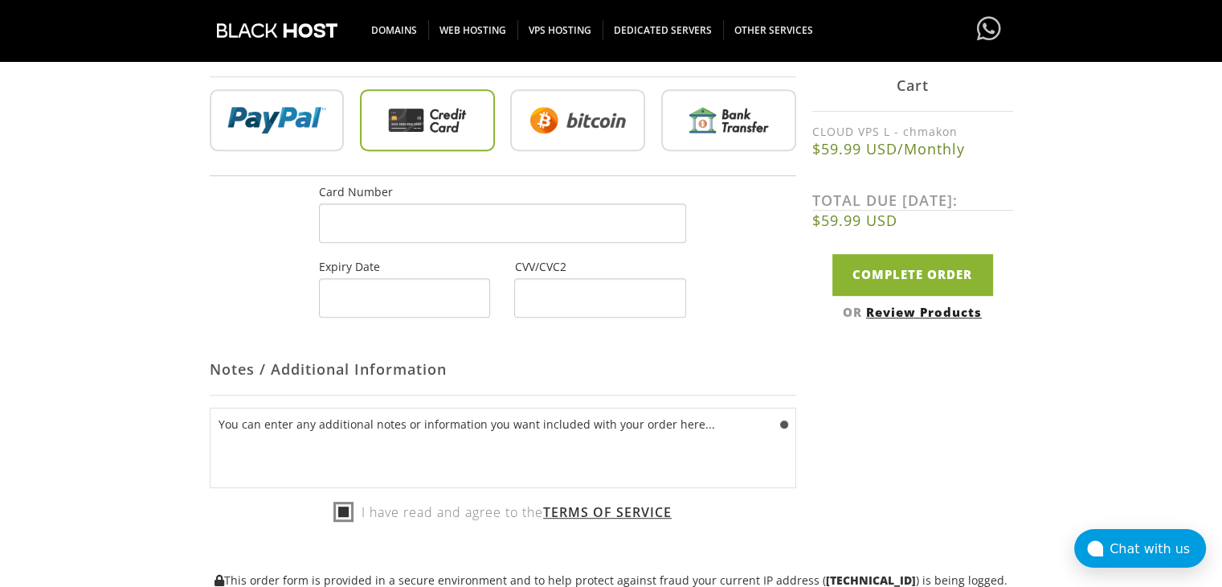
scroll to position [741, 0]
click at [572, 309] on div at bounding box center [599, 296] width 171 height 39
drag, startPoint x: 572, startPoint y: 309, endPoint x: 573, endPoint y: 288, distance: 21.7
click at [573, 288] on div at bounding box center [599, 296] width 171 height 39
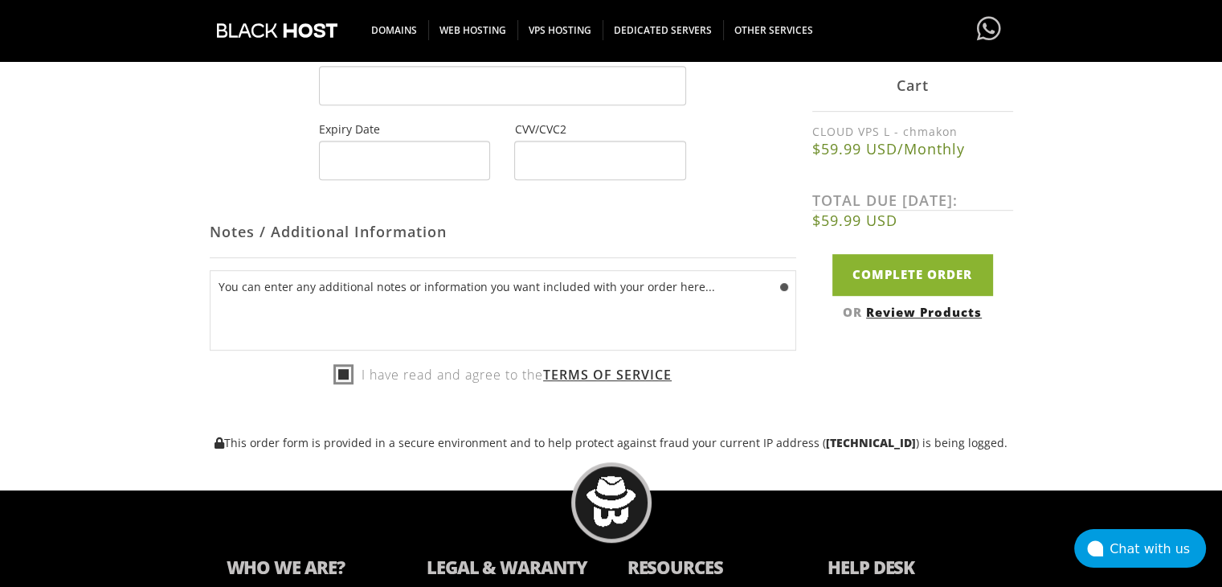
scroll to position [881, 0]
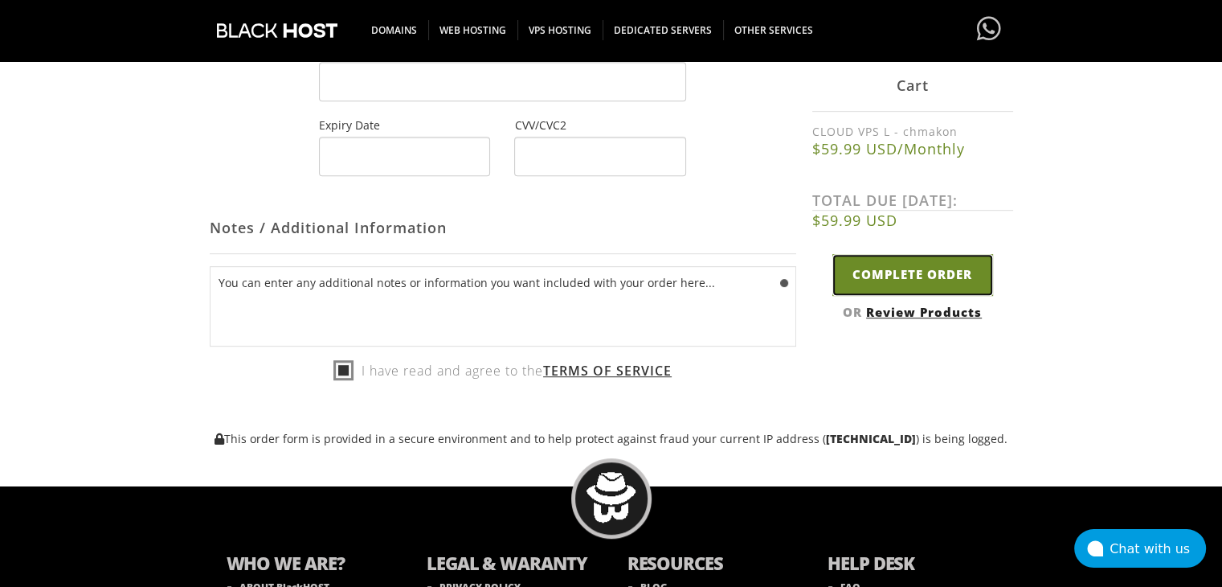
click at [874, 279] on input "Complete Order" at bounding box center [912, 275] width 161 height 41
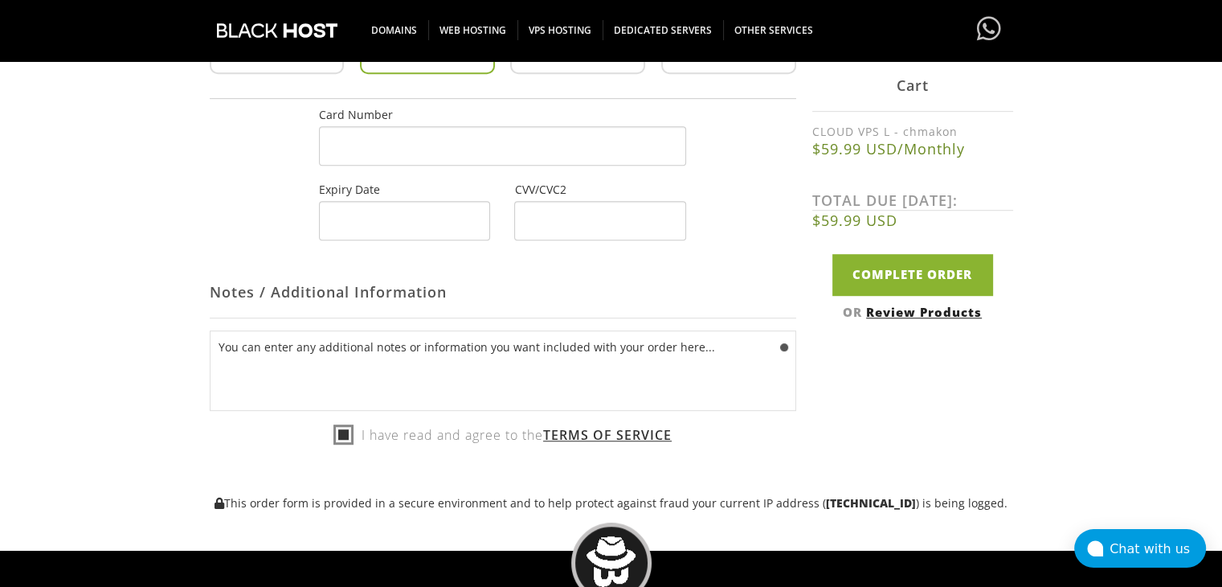
scroll to position [817, 0]
click at [563, 276] on div "Notes / Additional Information" at bounding box center [503, 292] width 587 height 52
click at [881, 280] on input "Complete Order" at bounding box center [912, 275] width 161 height 41
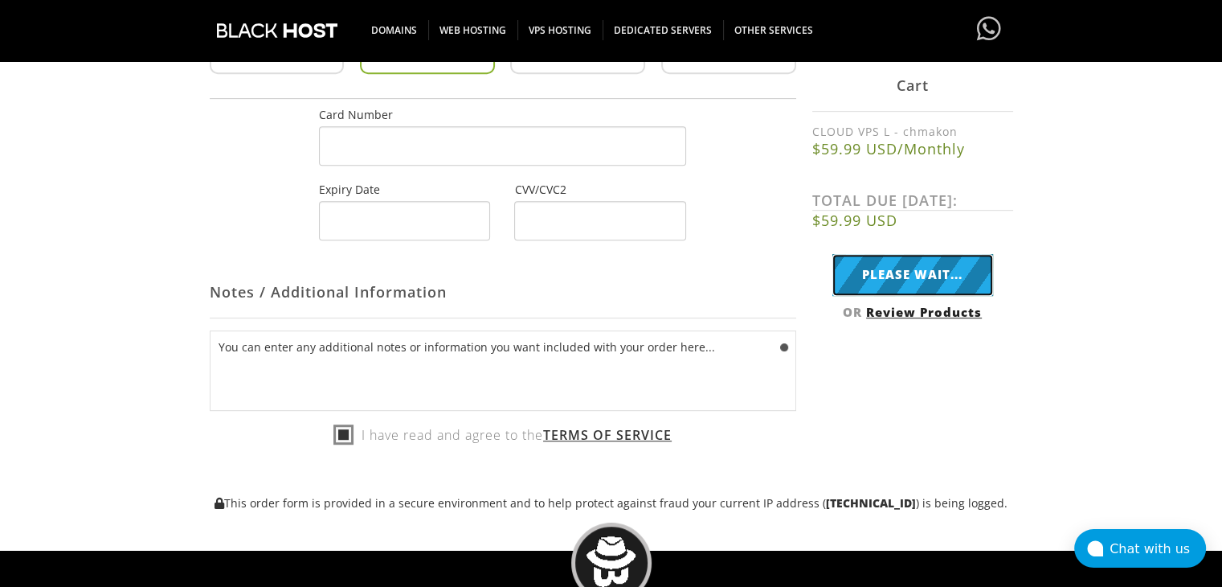
type input "Complete Order"
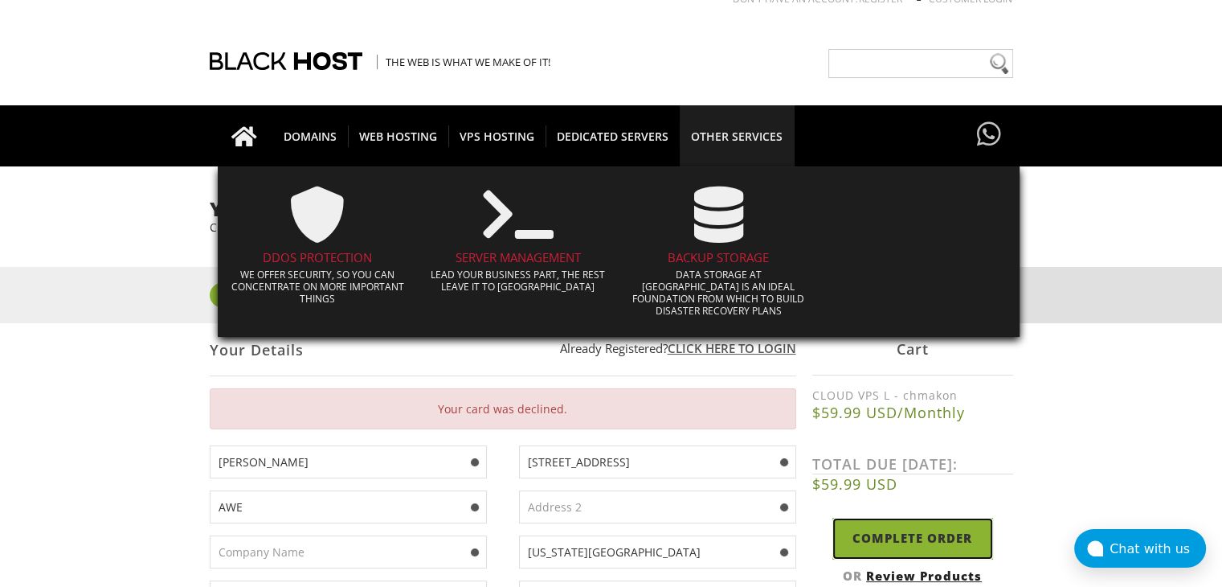
scroll to position [0, 0]
